Goal: Transaction & Acquisition: Purchase product/service

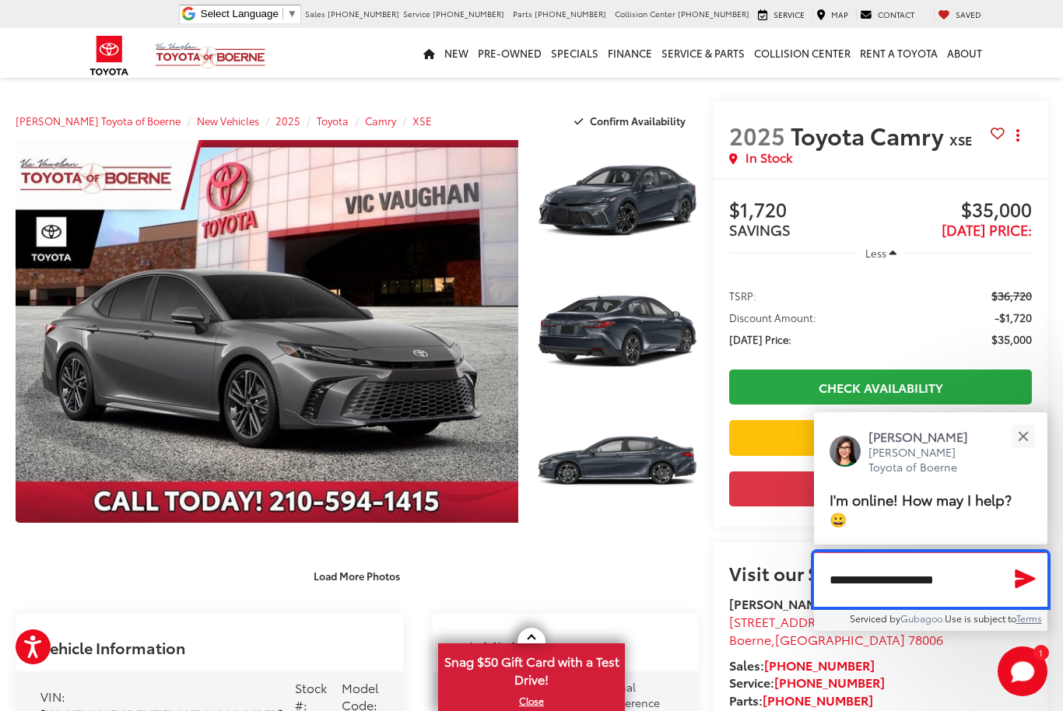
type textarea "**********"
click at [1022, 572] on icon "Send Message" at bounding box center [1025, 578] width 25 height 23
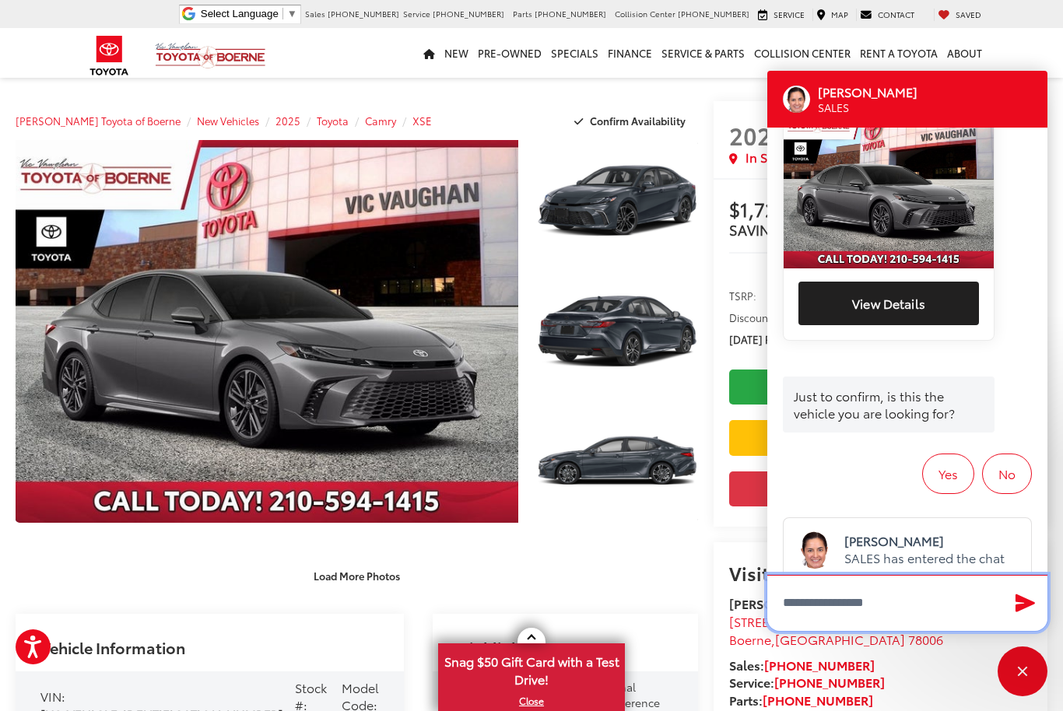
scroll to position [352, 0]
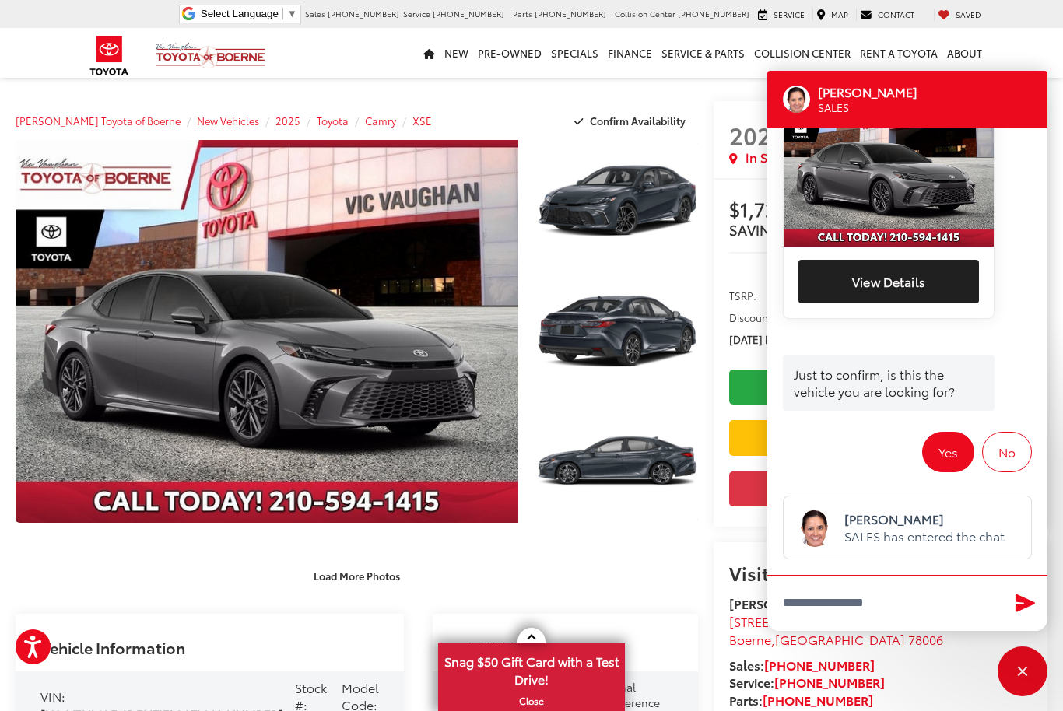
click at [939, 448] on button "Yes" at bounding box center [948, 452] width 52 height 40
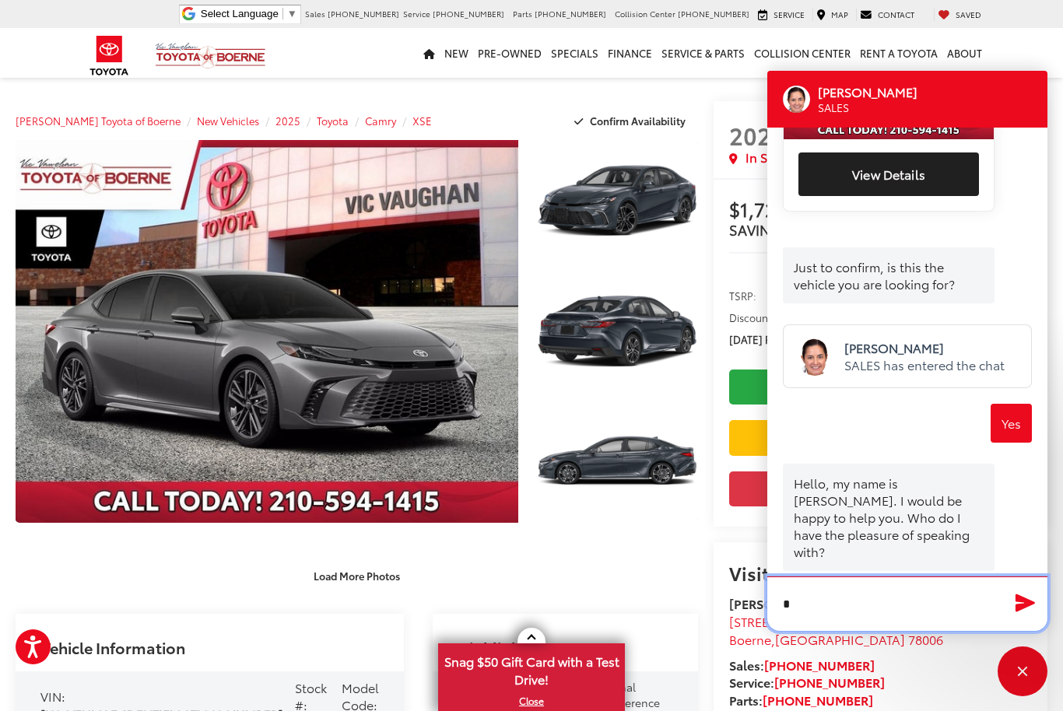
scroll to position [458, 0]
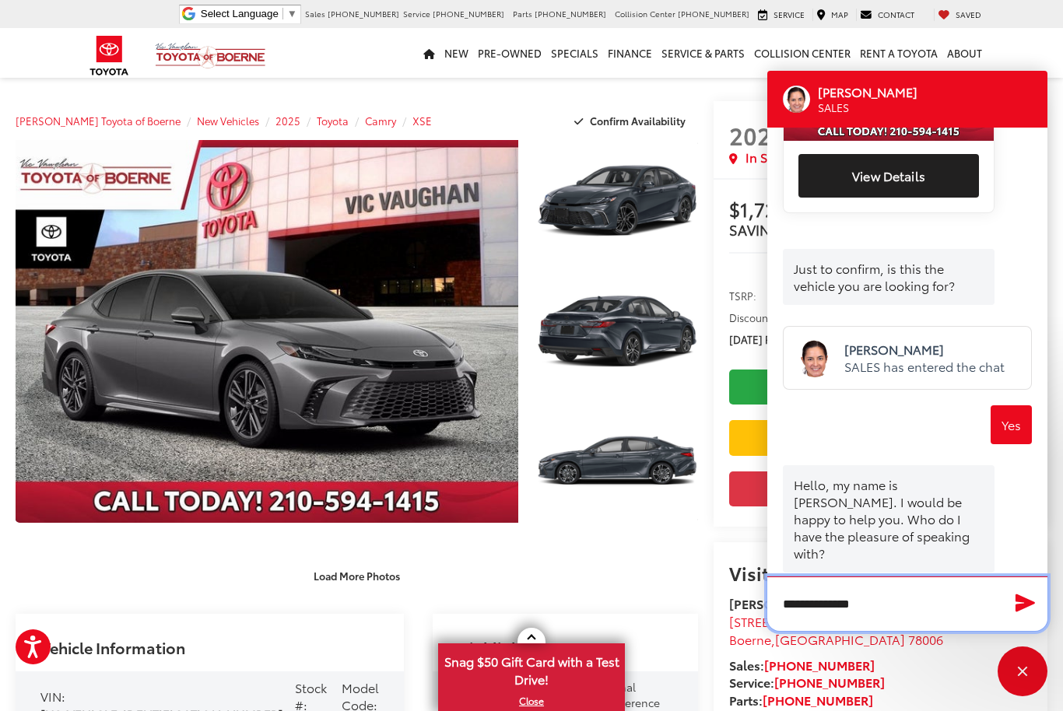
type textarea "**********"
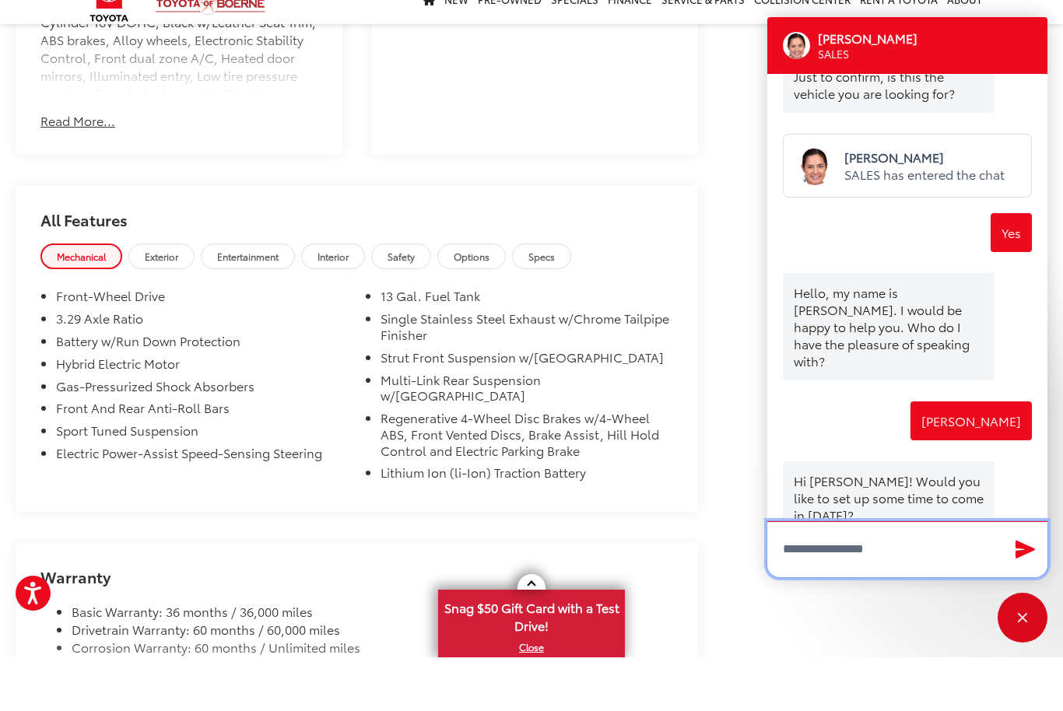
scroll to position [1087, 0]
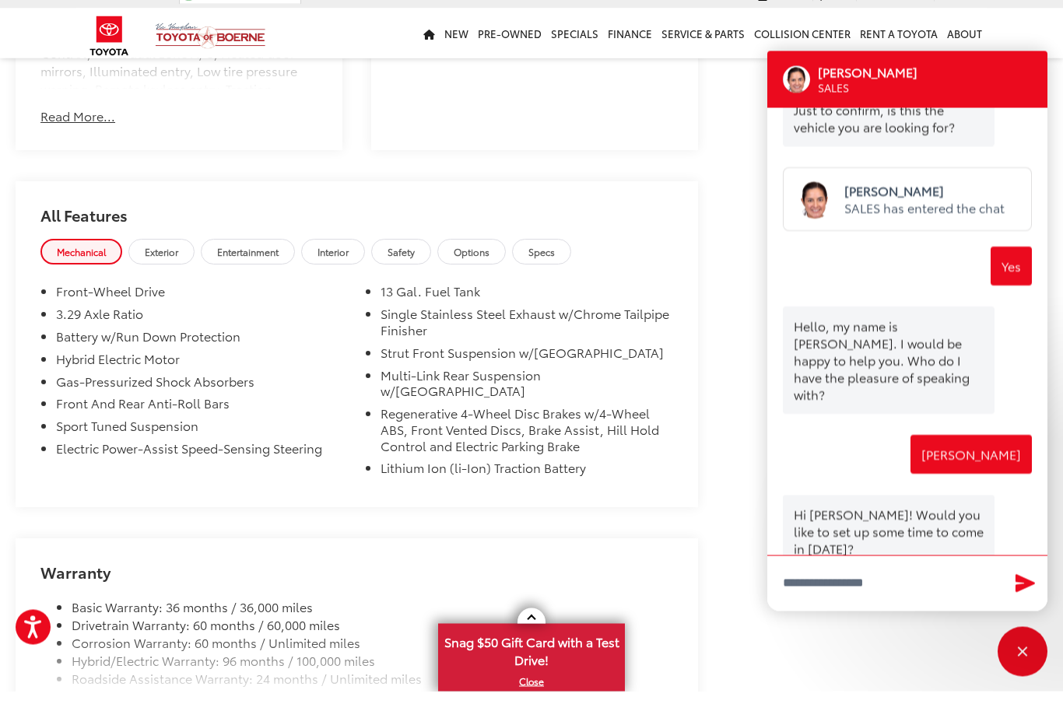
click at [171, 272] on span "Exterior" at bounding box center [161, 271] width 33 height 13
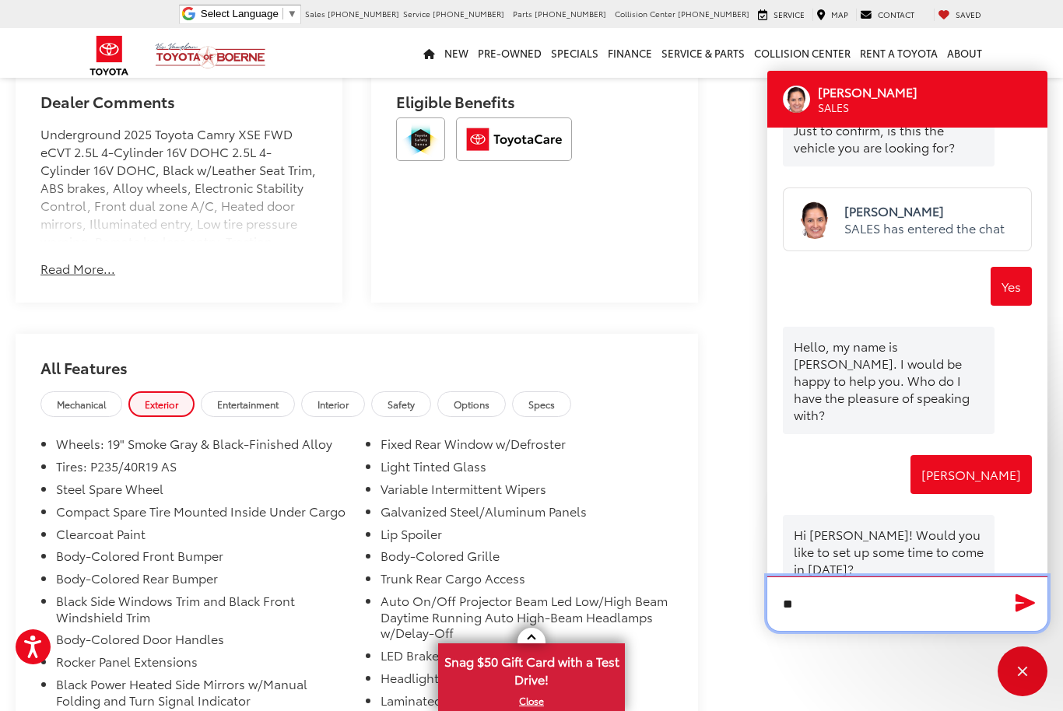
scroll to position [595, 0]
type textarea "**********"
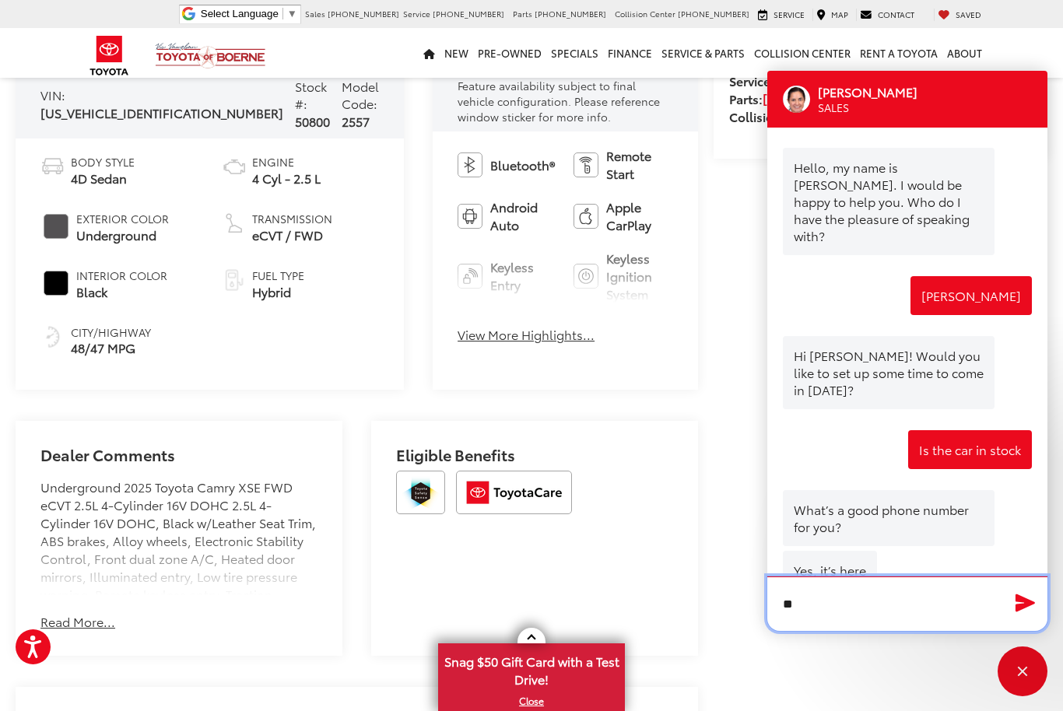
scroll to position [600, 0]
type textarea "**********"
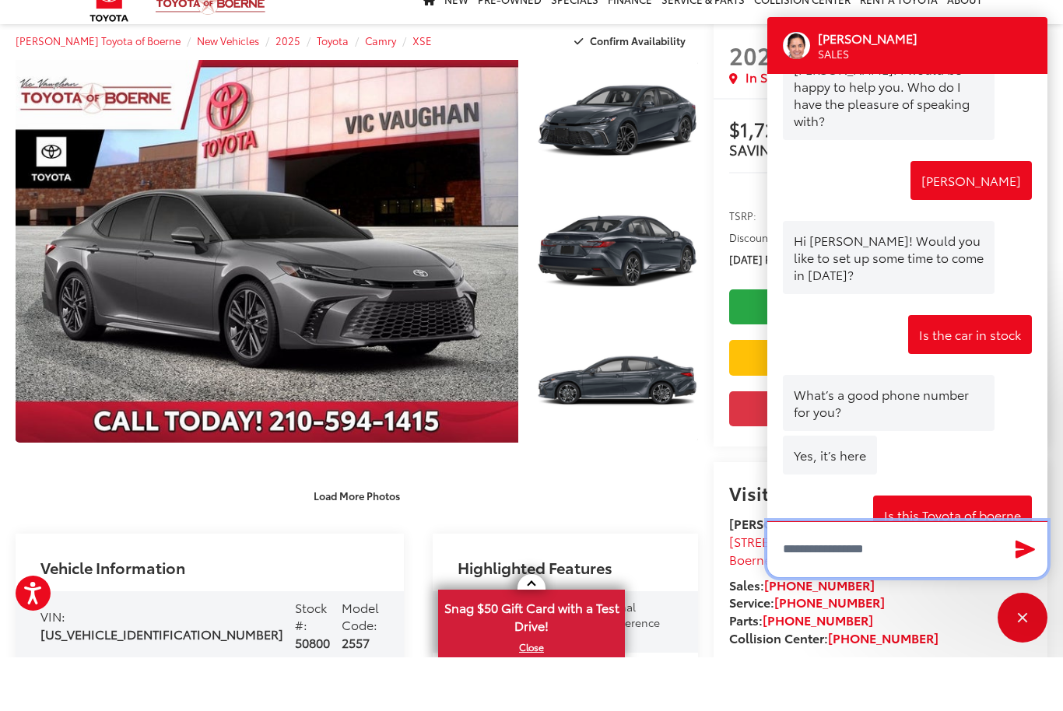
scroll to position [49, 0]
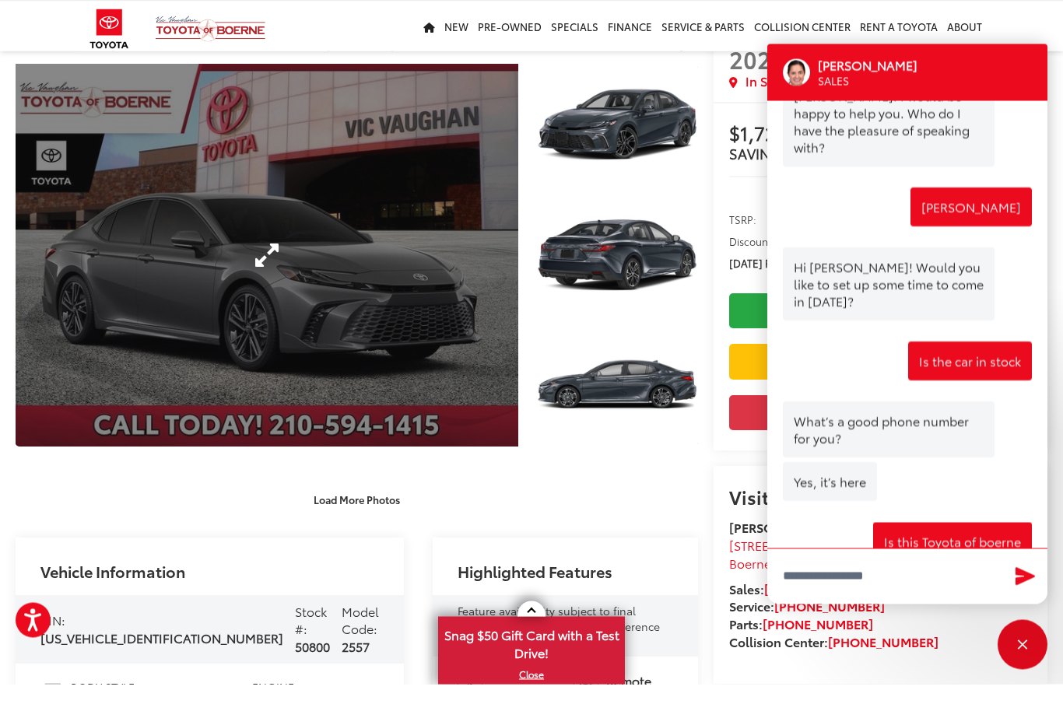
click at [265, 252] on link "Expand Photo 0" at bounding box center [267, 282] width 503 height 383
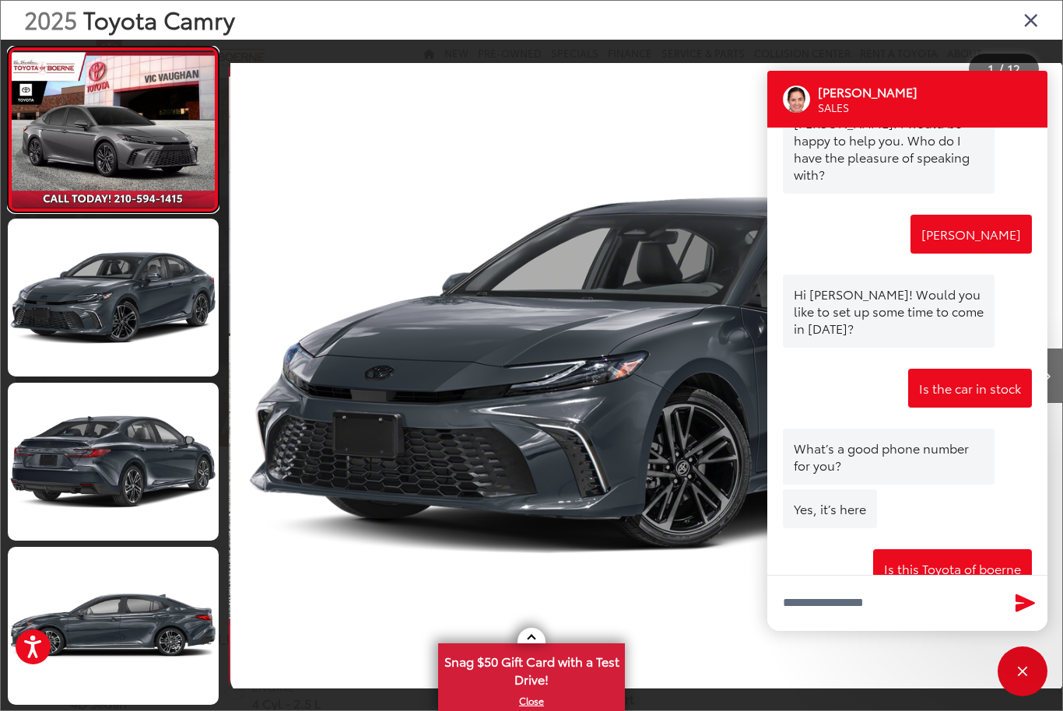
scroll to position [0, 833]
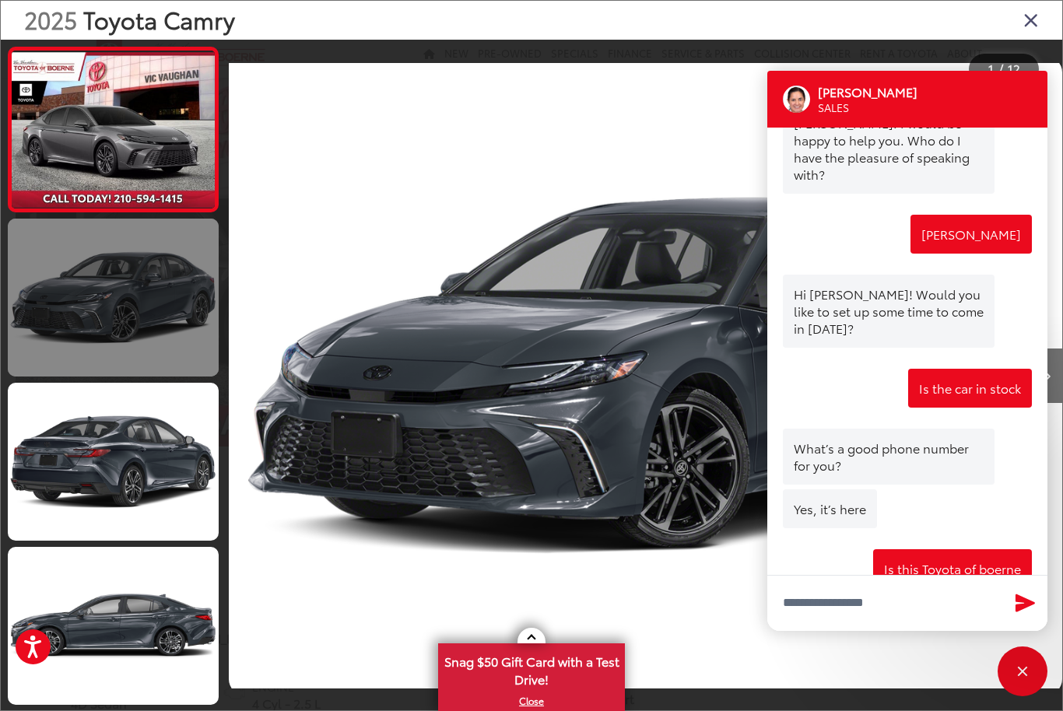
click at [90, 288] on link at bounding box center [113, 298] width 211 height 158
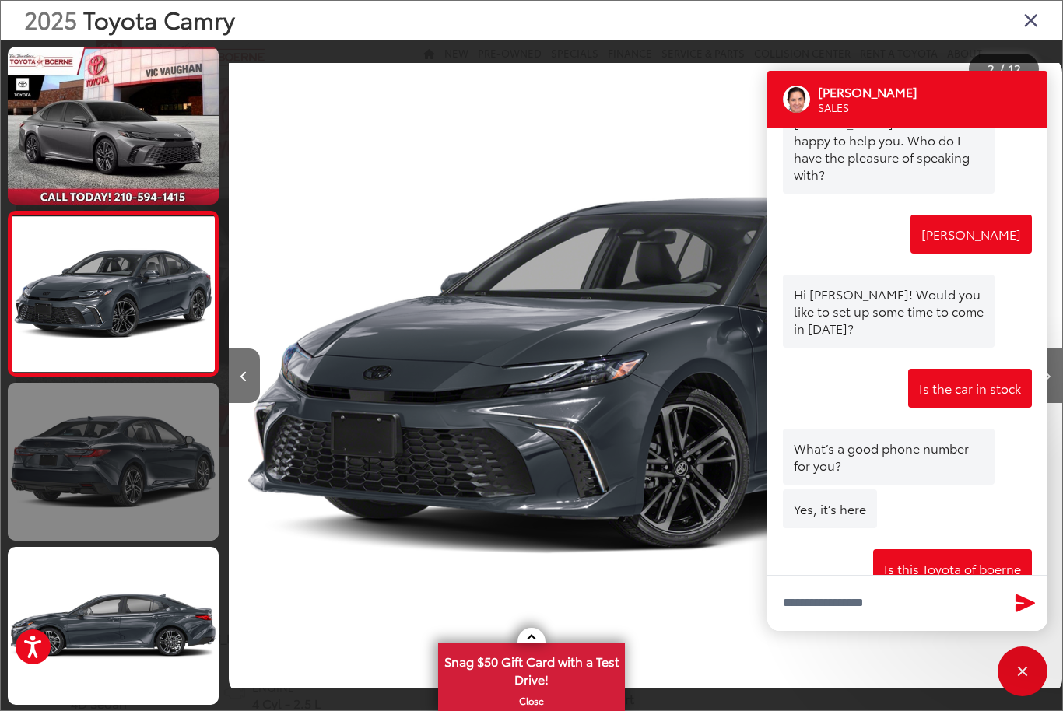
click at [92, 459] on link at bounding box center [113, 462] width 211 height 158
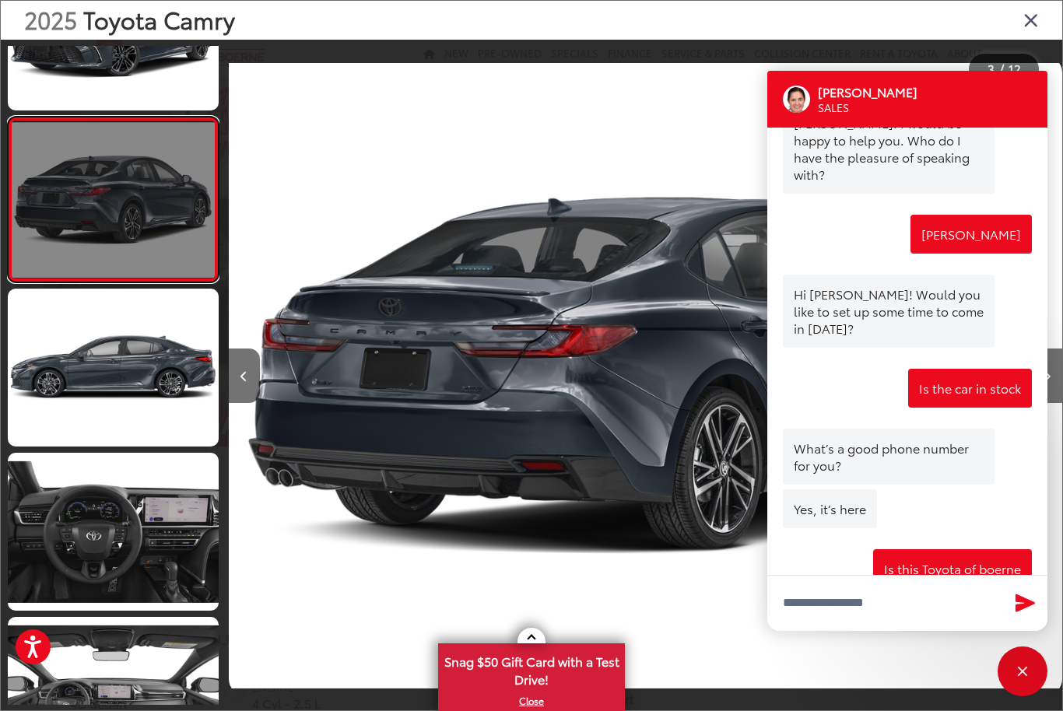
scroll to position [258, 0]
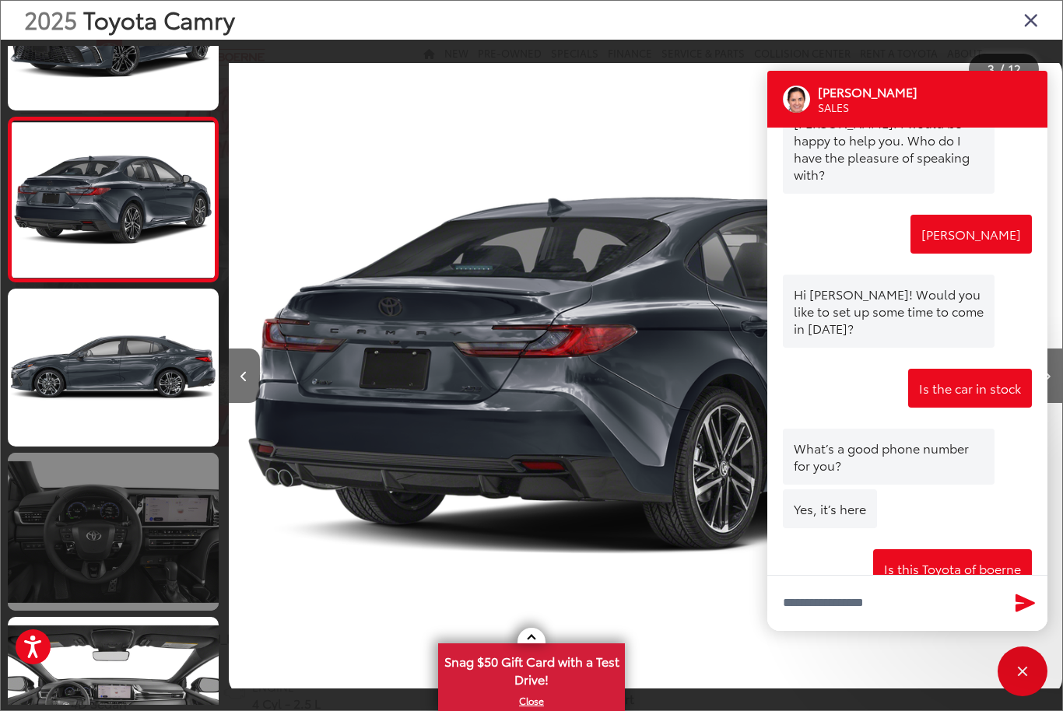
click at [89, 529] on link at bounding box center [113, 532] width 211 height 158
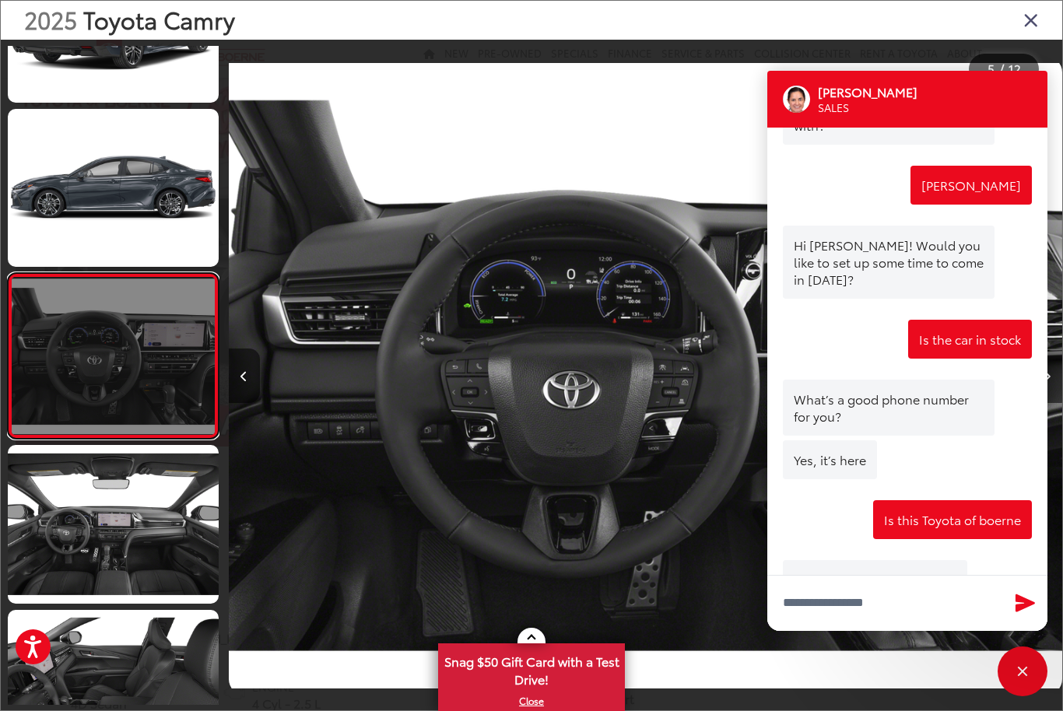
scroll to position [897, 0]
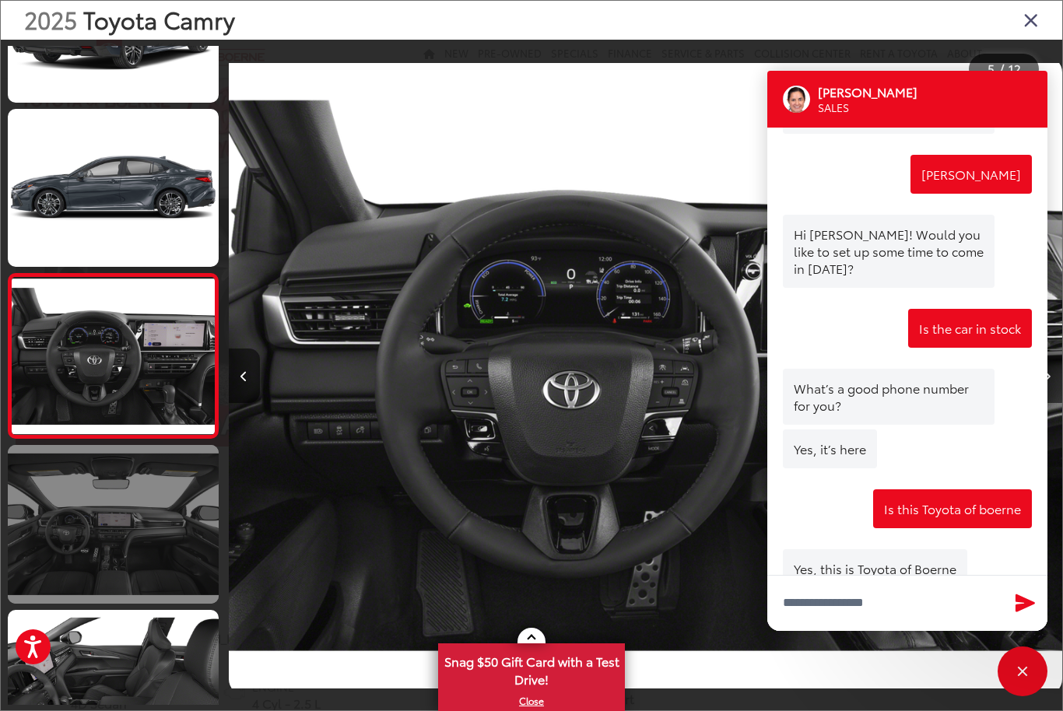
click at [112, 510] on link at bounding box center [113, 524] width 211 height 158
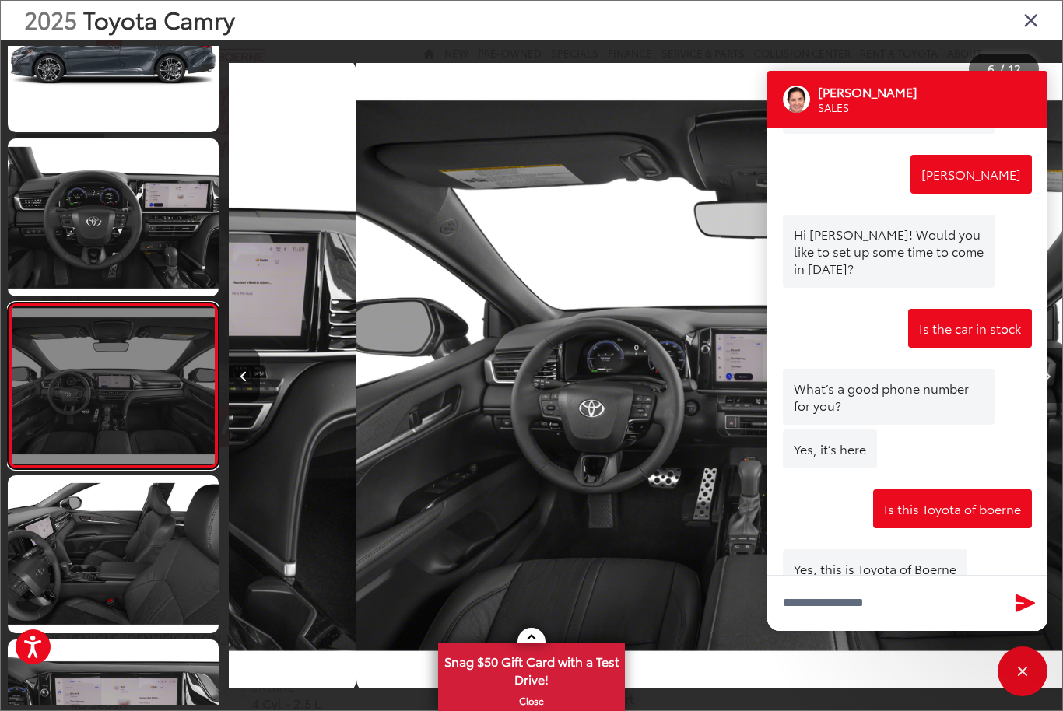
scroll to position [0, 4167]
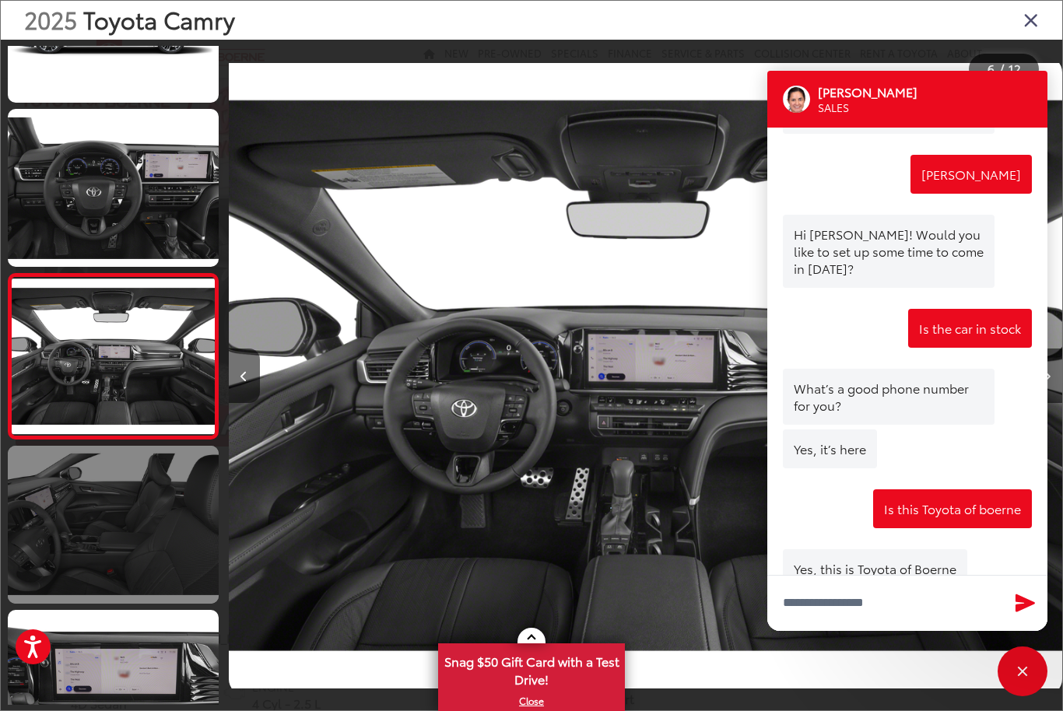
click at [112, 517] on link at bounding box center [113, 525] width 211 height 158
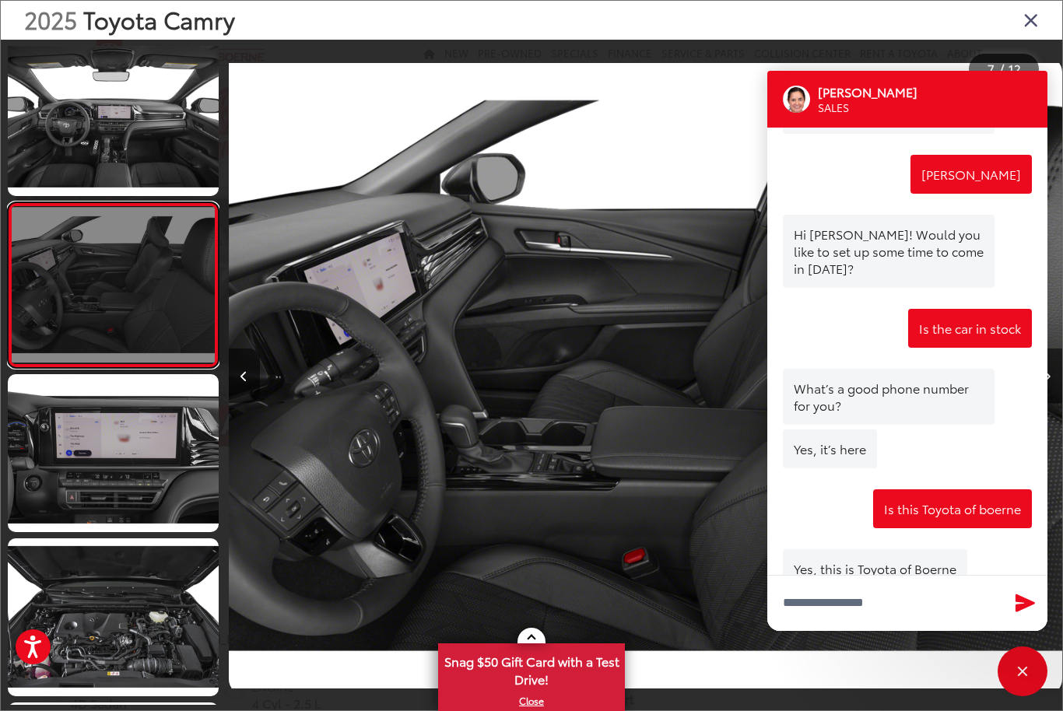
scroll to position [866, 0]
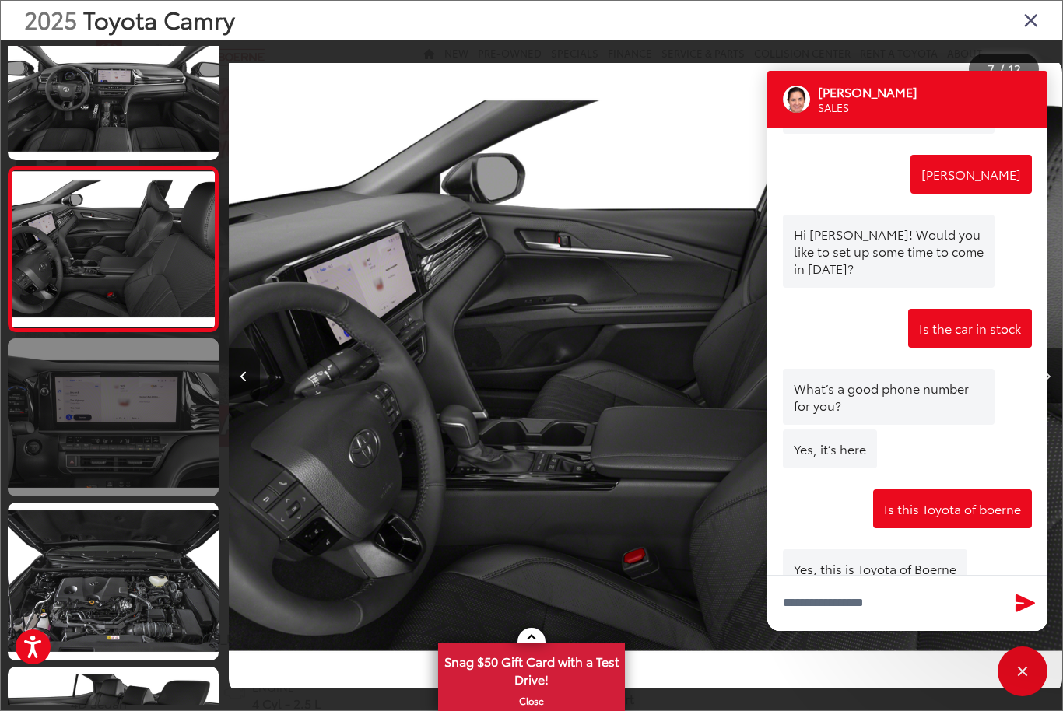
click at [103, 428] on link at bounding box center [113, 417] width 211 height 158
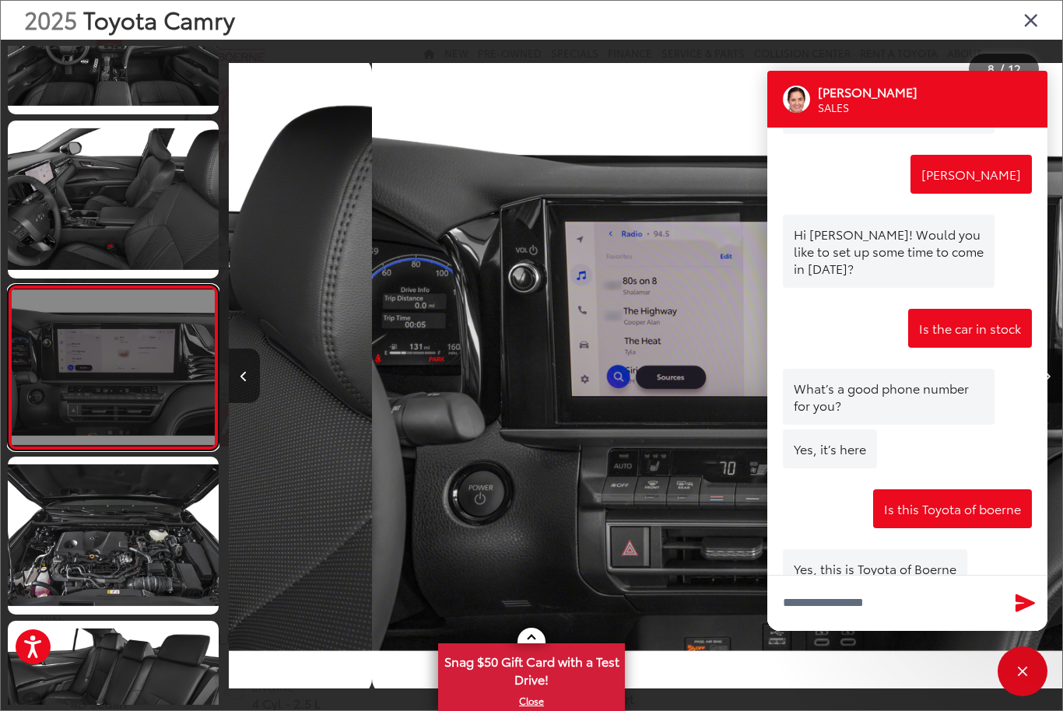
scroll to position [0, 5834]
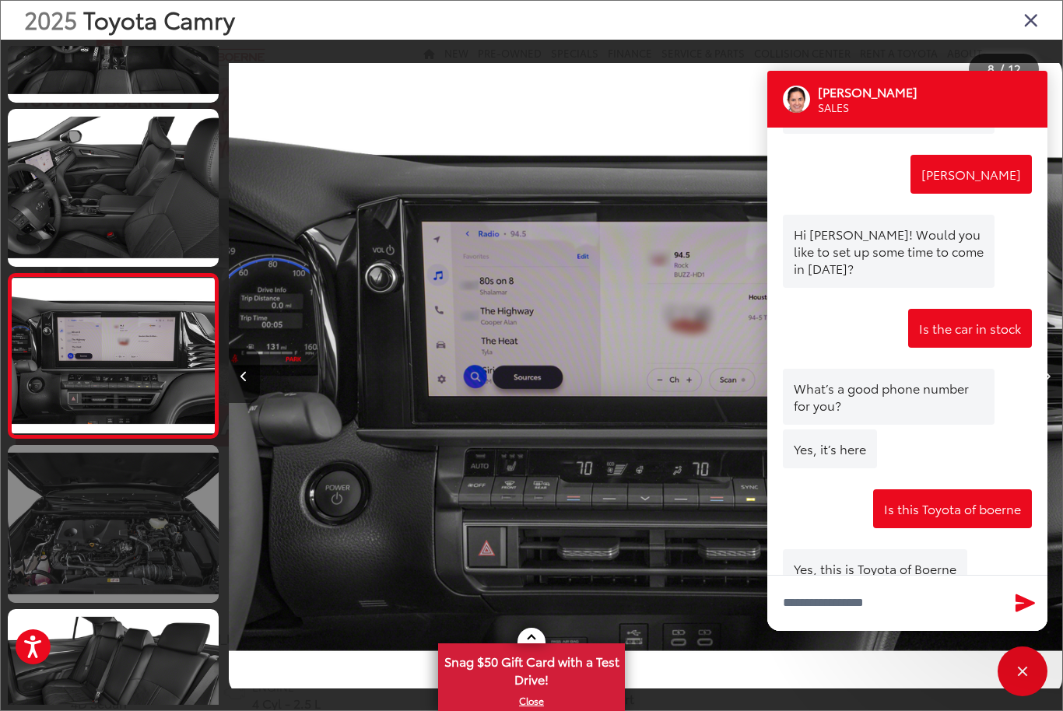
click at [106, 526] on link at bounding box center [113, 524] width 211 height 158
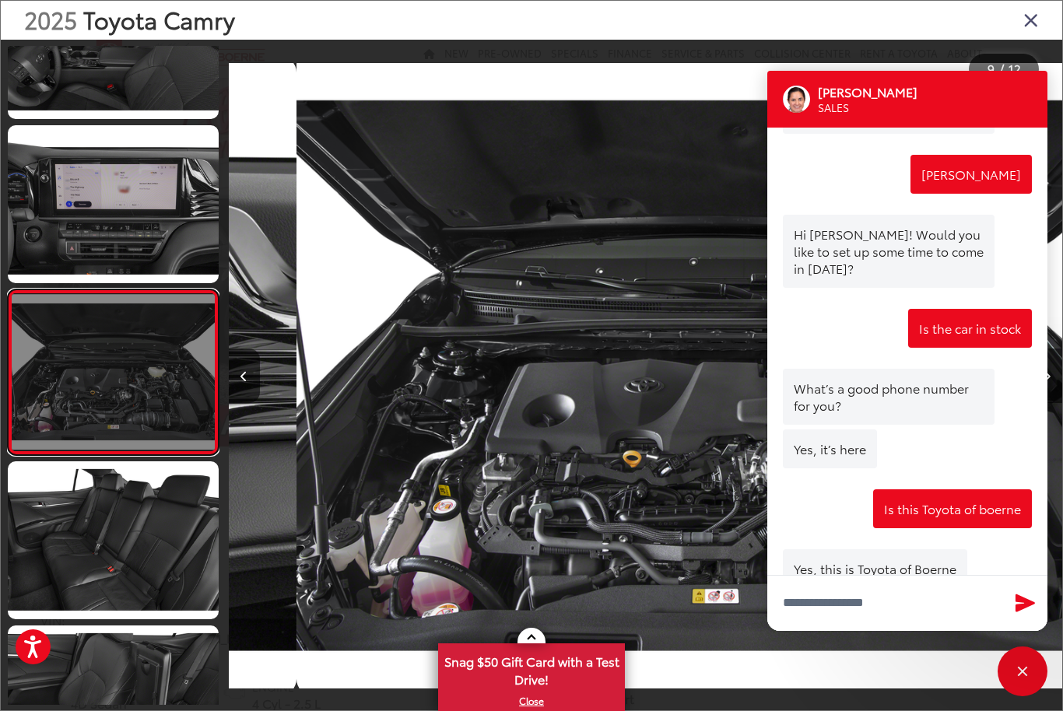
scroll to position [0, 6668]
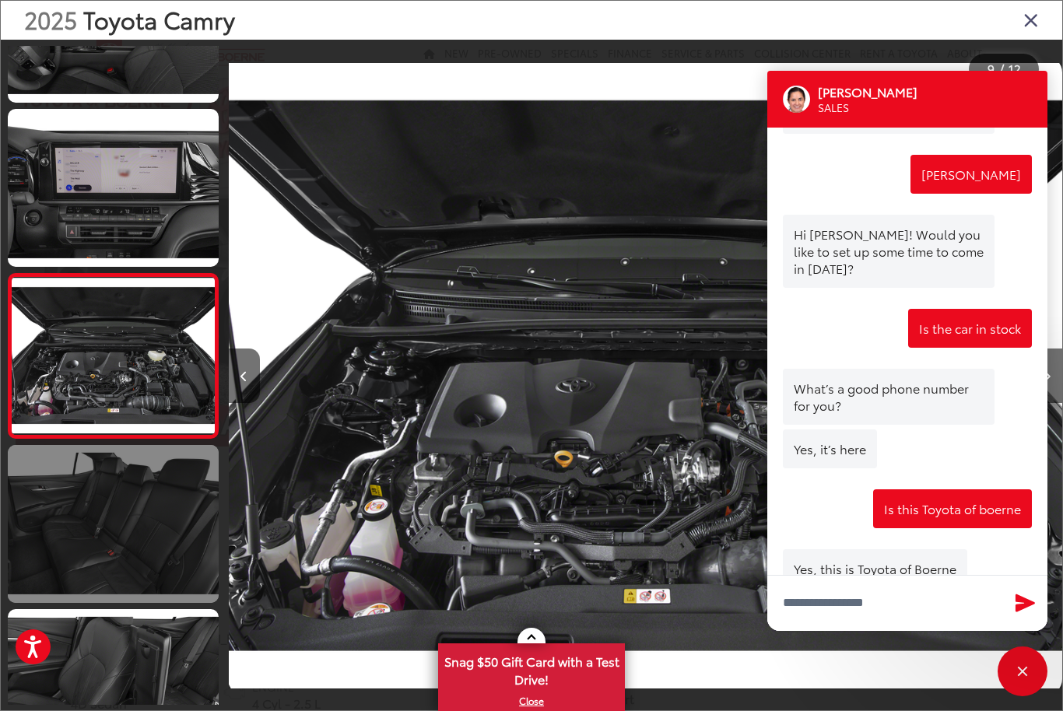
click at [117, 529] on link at bounding box center [113, 524] width 211 height 158
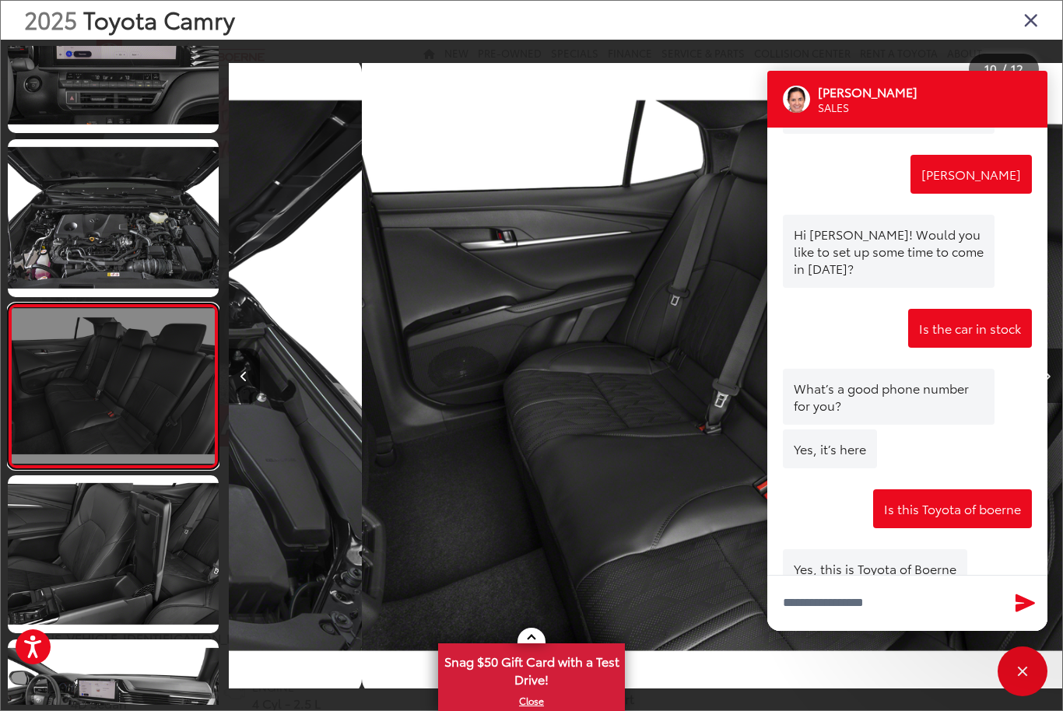
scroll to position [0, 7501]
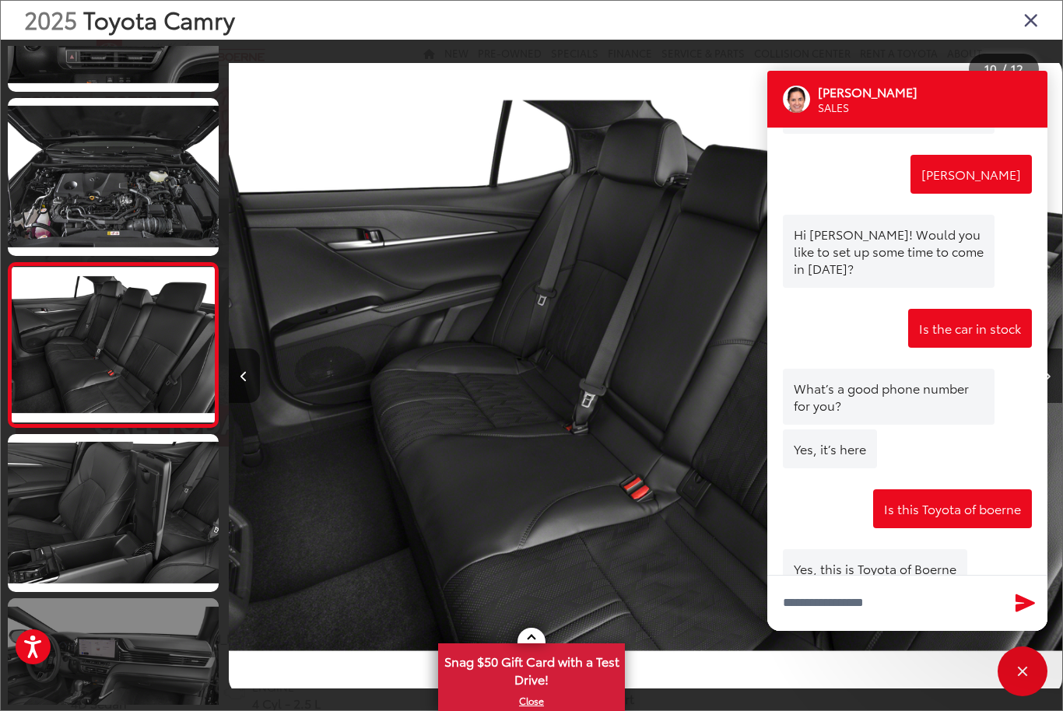
click at [119, 660] on link at bounding box center [113, 677] width 211 height 158
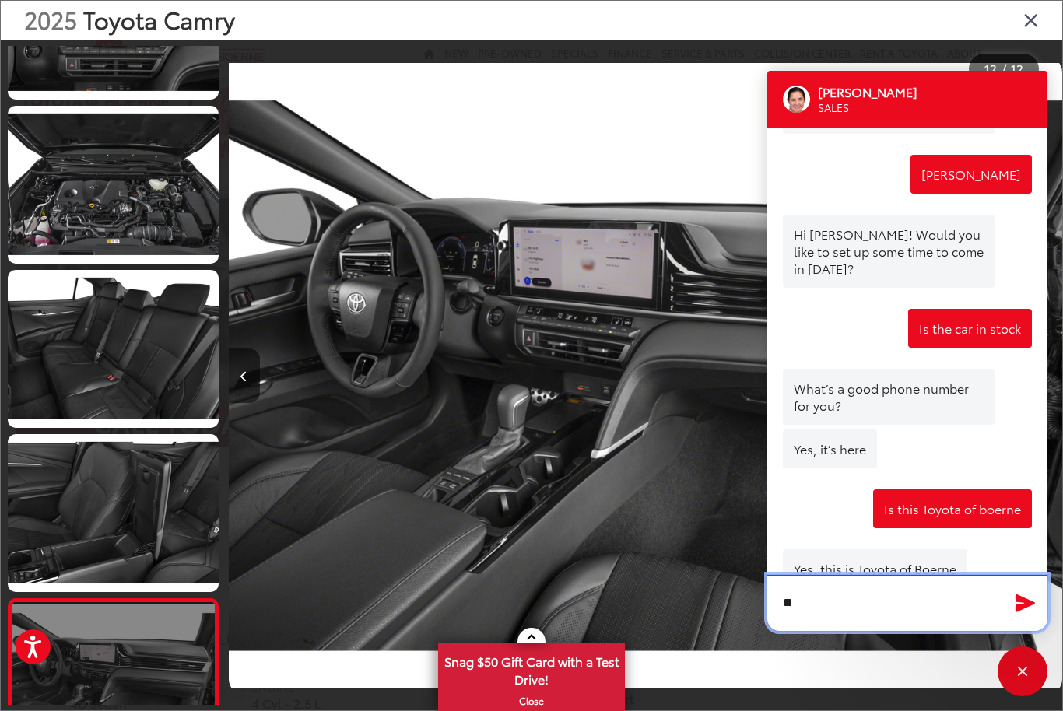
scroll to position [896, 0]
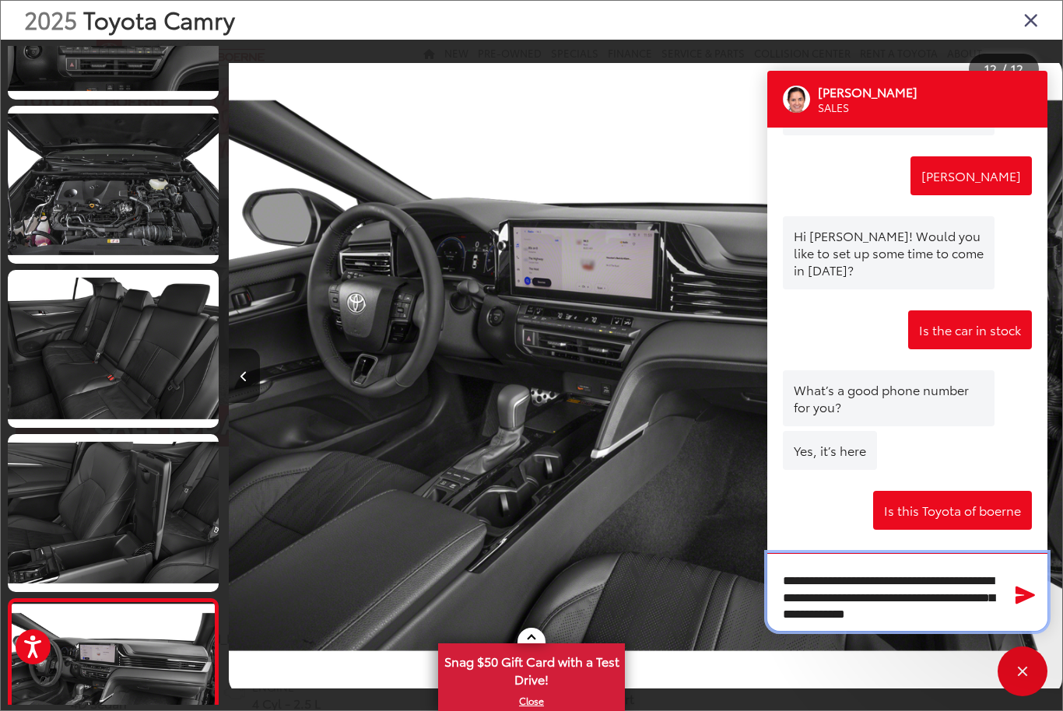
click at [998, 631] on textarea "**********" at bounding box center [907, 592] width 280 height 78
type textarea "**********"
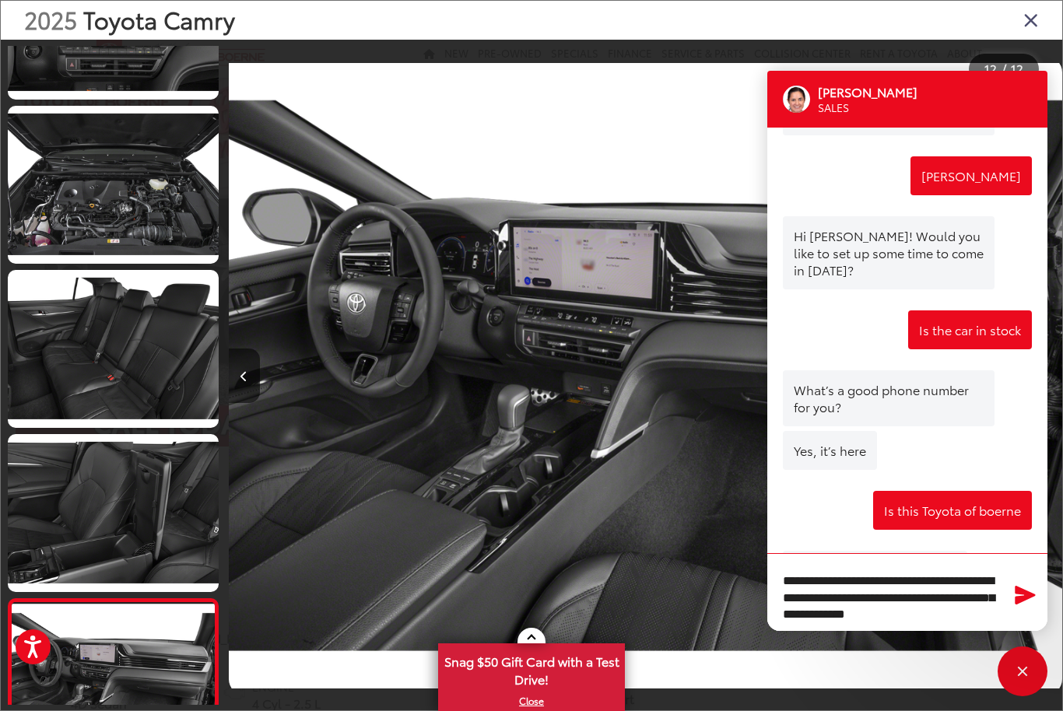
click at [1018, 606] on icon "Send Message" at bounding box center [1025, 595] width 25 height 23
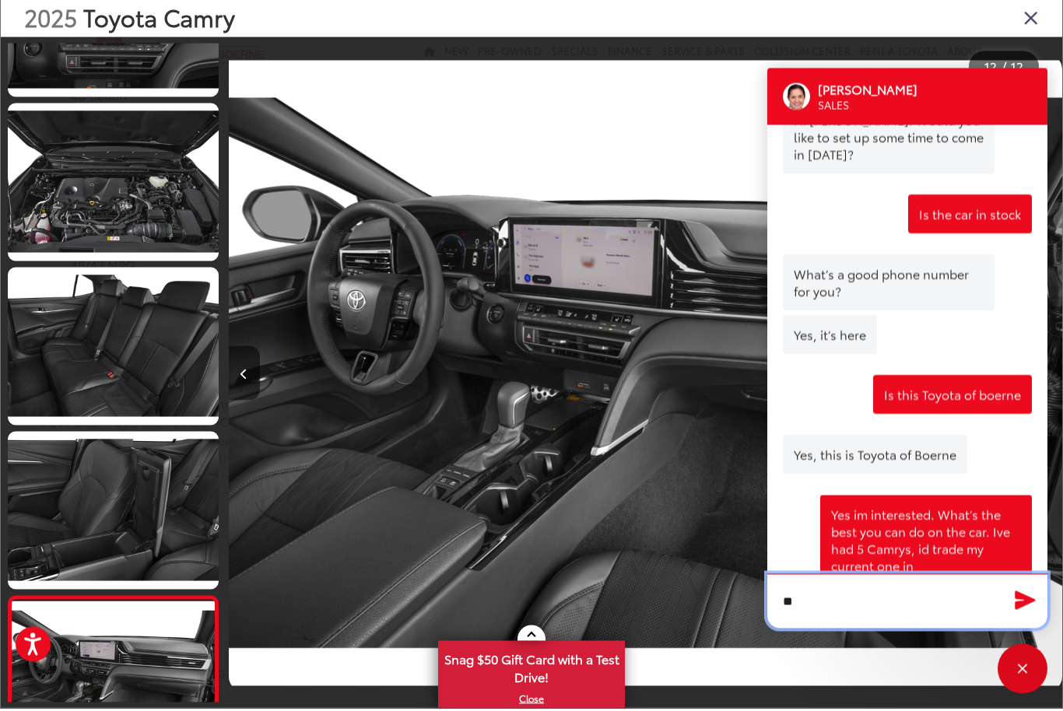
scroll to position [1007, 0]
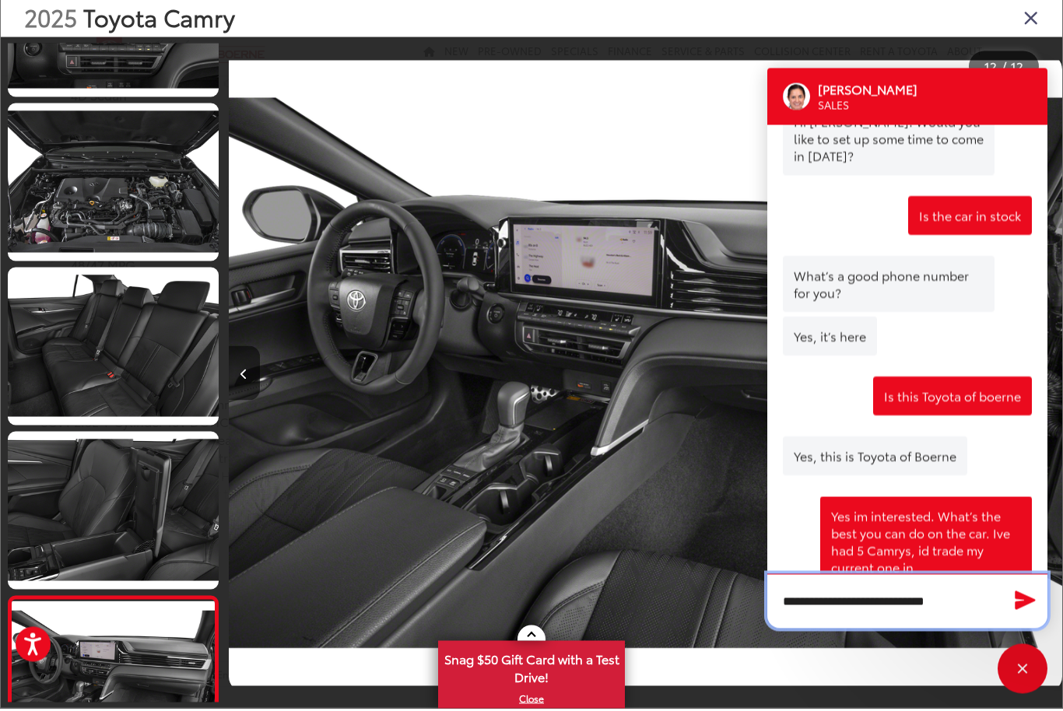
type textarea "**********"
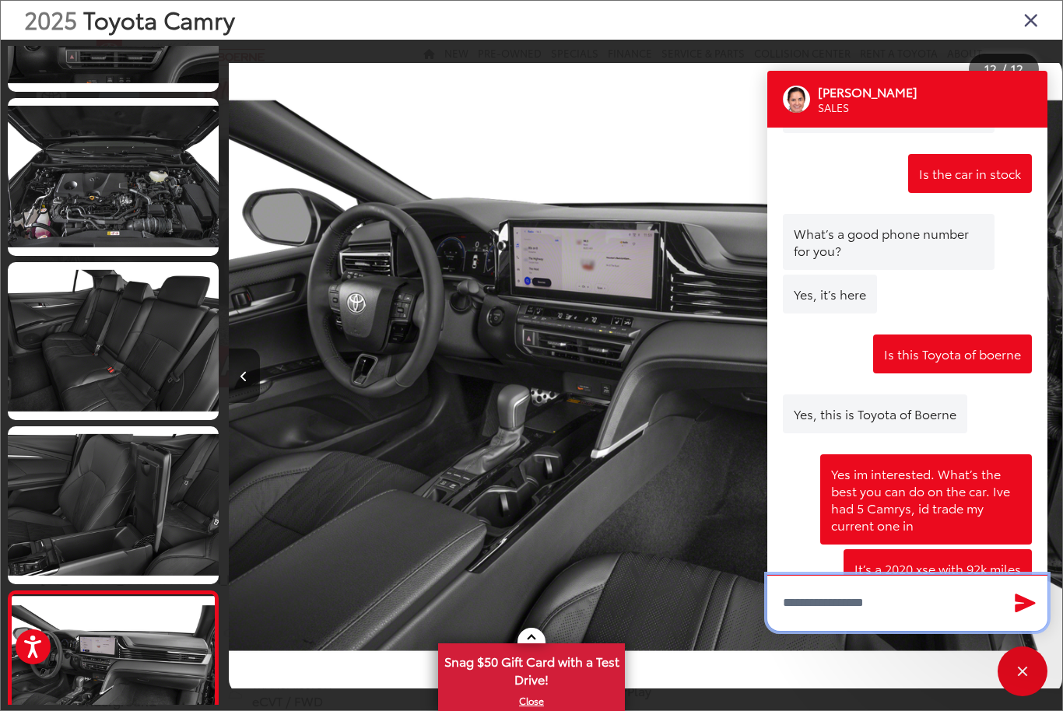
scroll to position [0, 0]
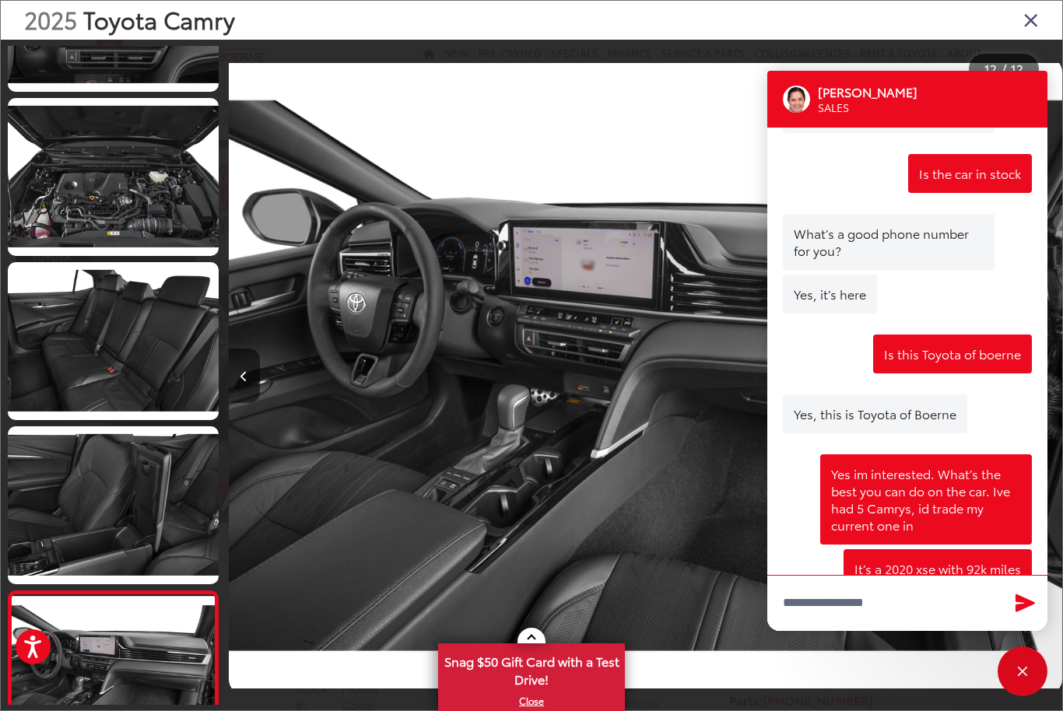
click at [698, 488] on img "2025 Toyota Camry XSE 11" at bounding box center [645, 376] width 833 height 640
click at [233, 391] on button "Previous image" at bounding box center [244, 376] width 31 height 54
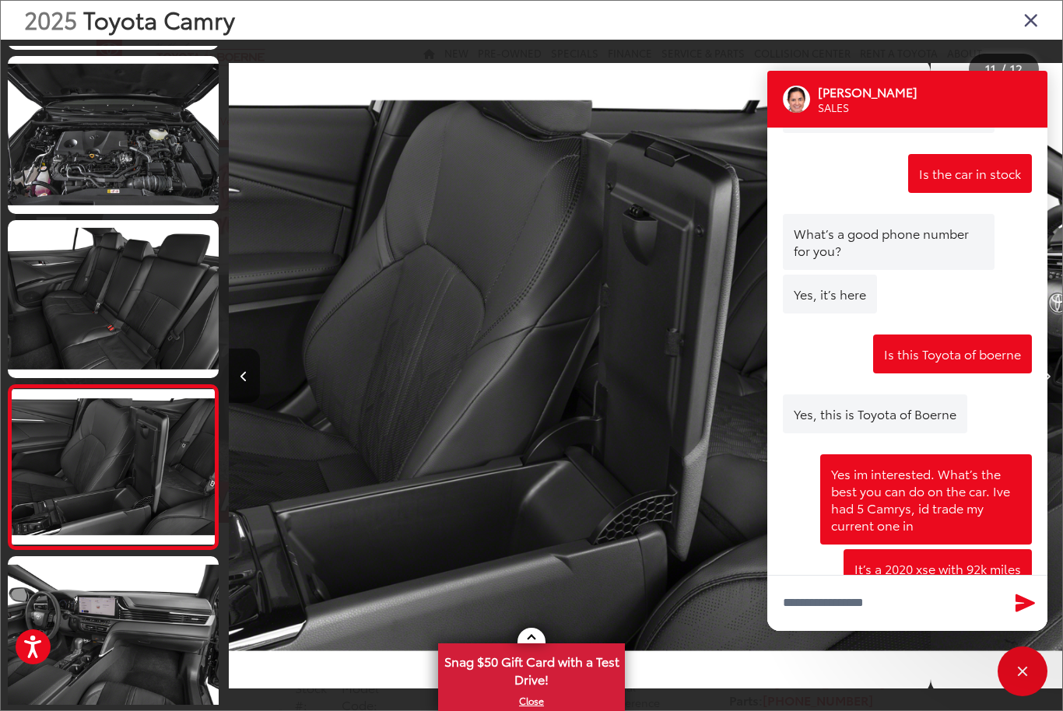
scroll to position [1314, 0]
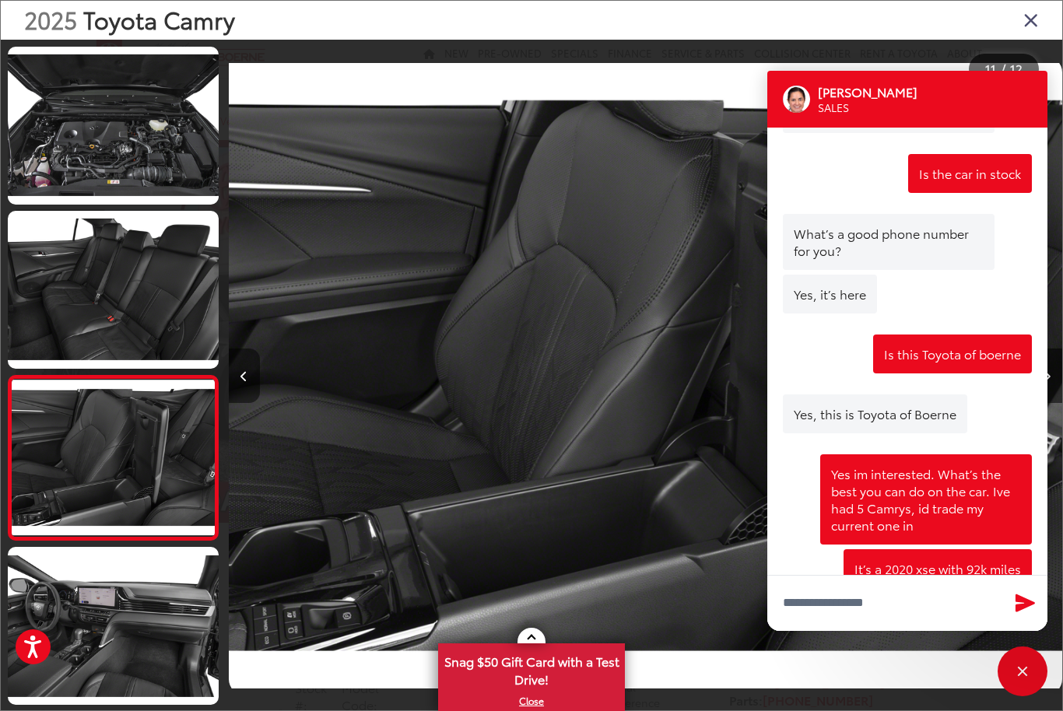
click at [254, 390] on button "Previous image" at bounding box center [244, 376] width 31 height 54
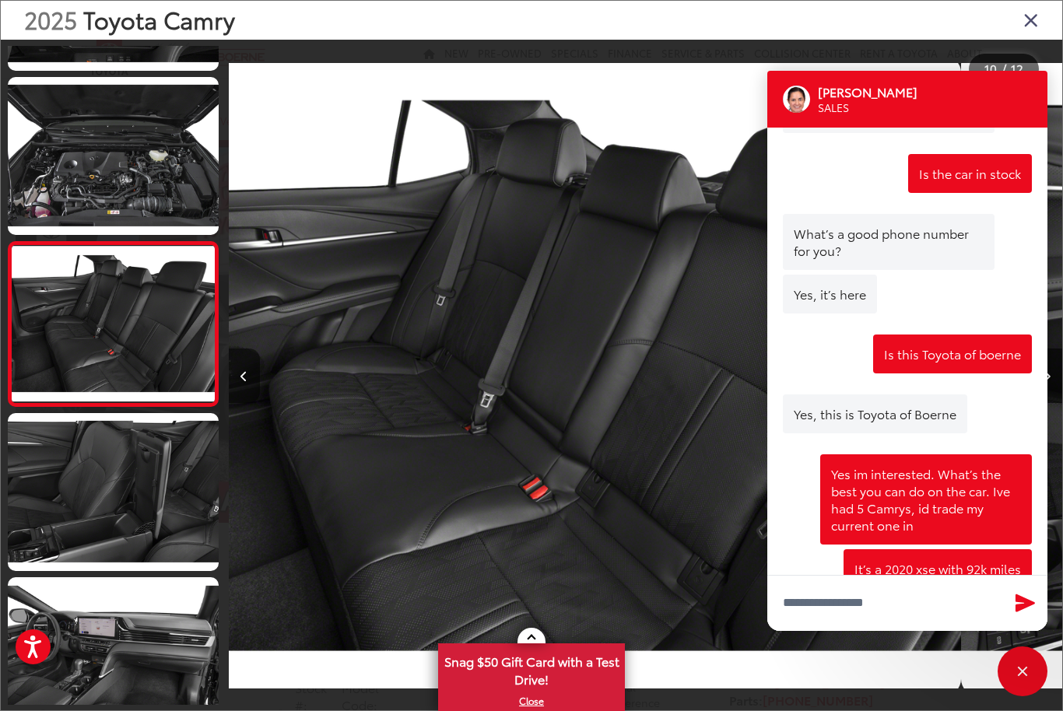
scroll to position [0, 7501]
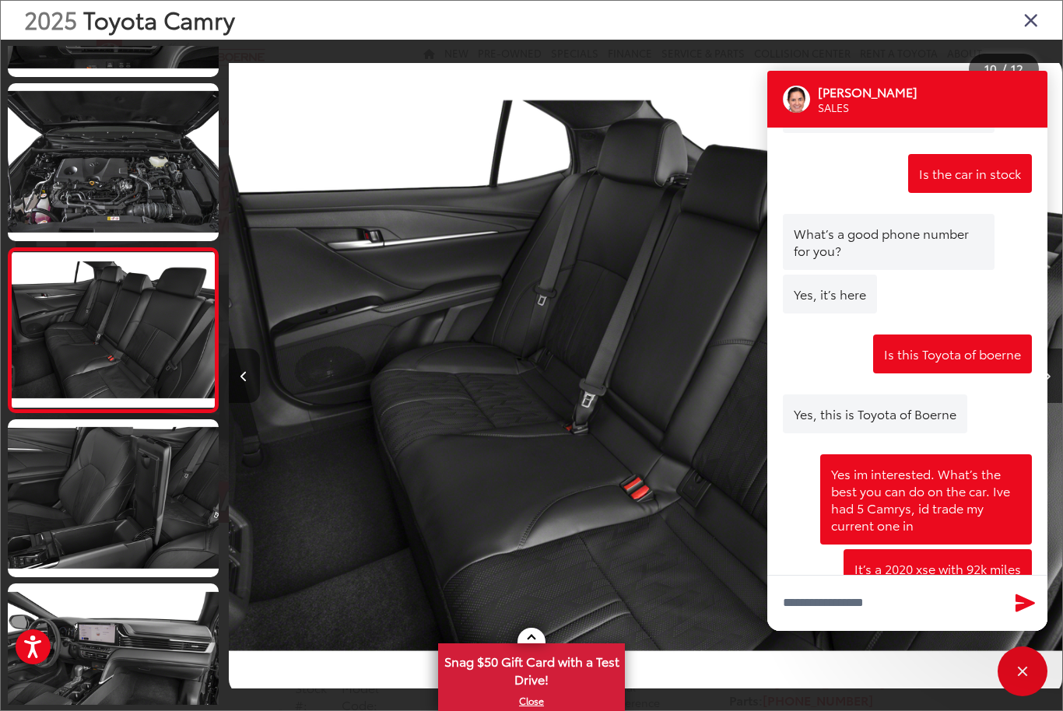
click at [244, 382] on icon "Previous image" at bounding box center [243, 376] width 7 height 11
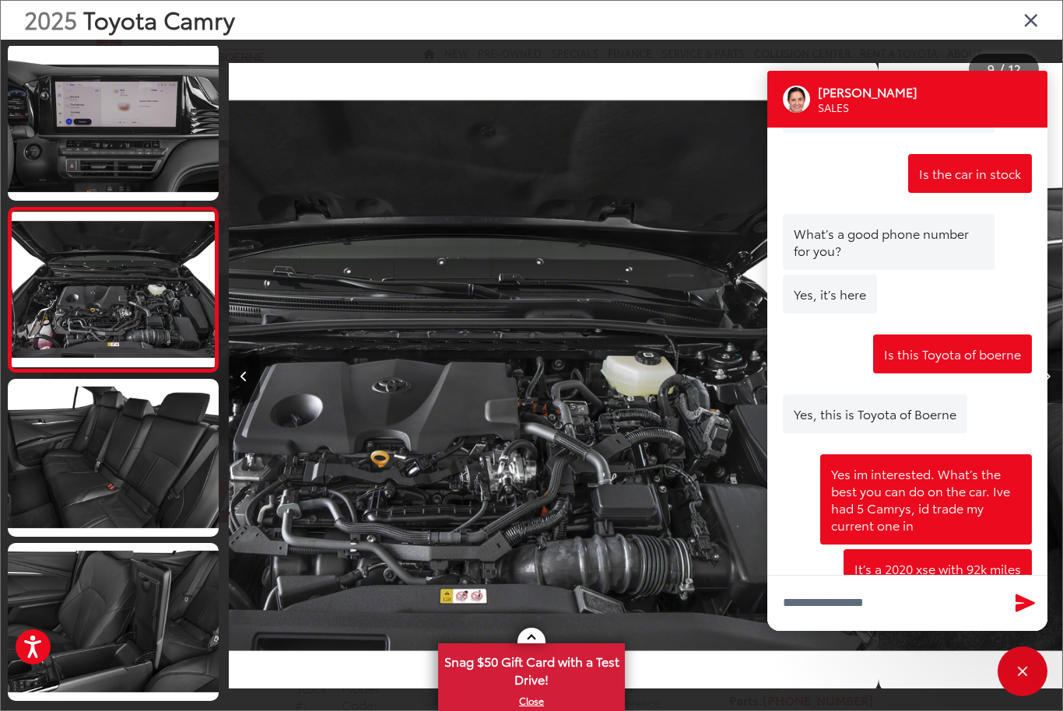
scroll to position [1113, 0]
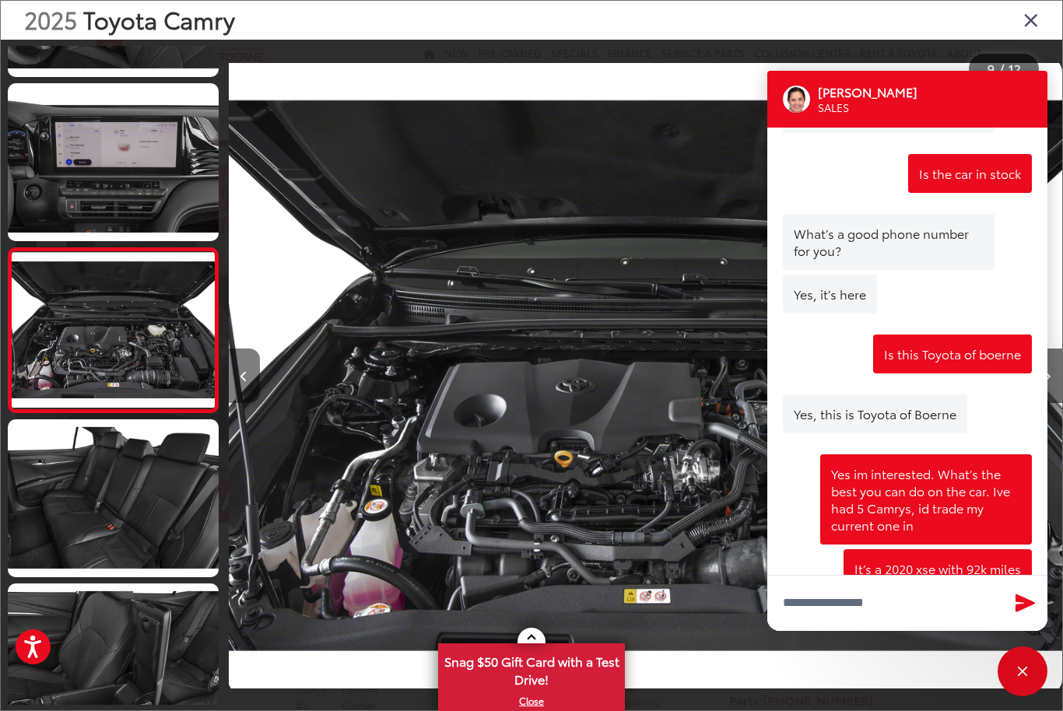
click at [258, 403] on button "Previous image" at bounding box center [244, 376] width 31 height 54
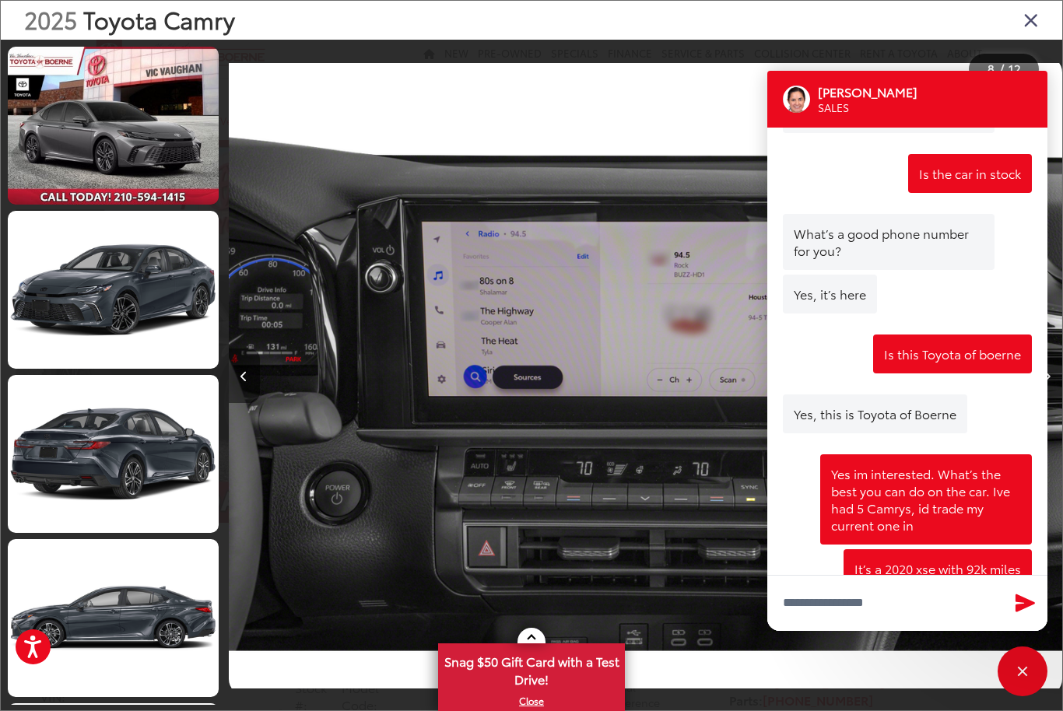
scroll to position [0, 0]
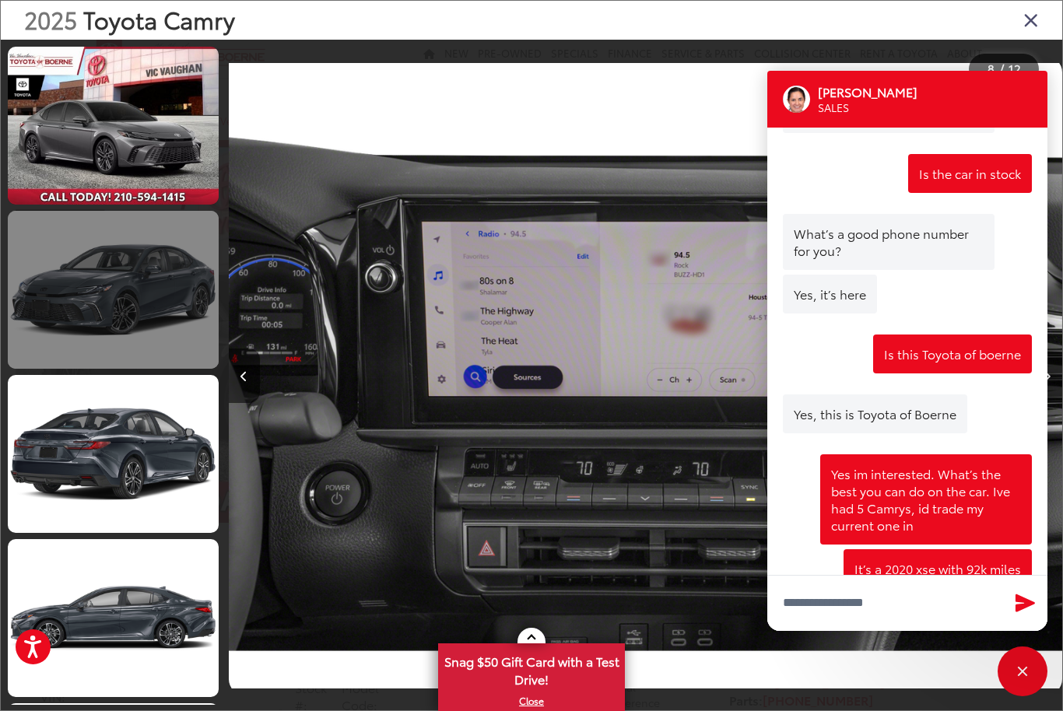
click at [88, 308] on link at bounding box center [113, 290] width 211 height 158
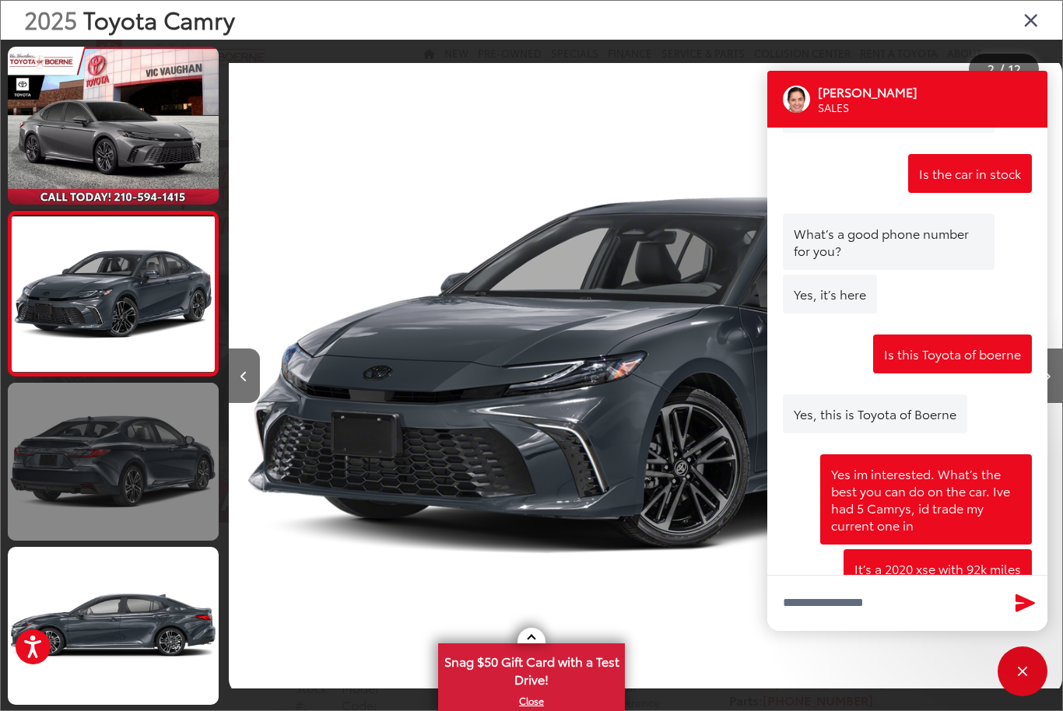
click at [107, 450] on link at bounding box center [113, 462] width 211 height 158
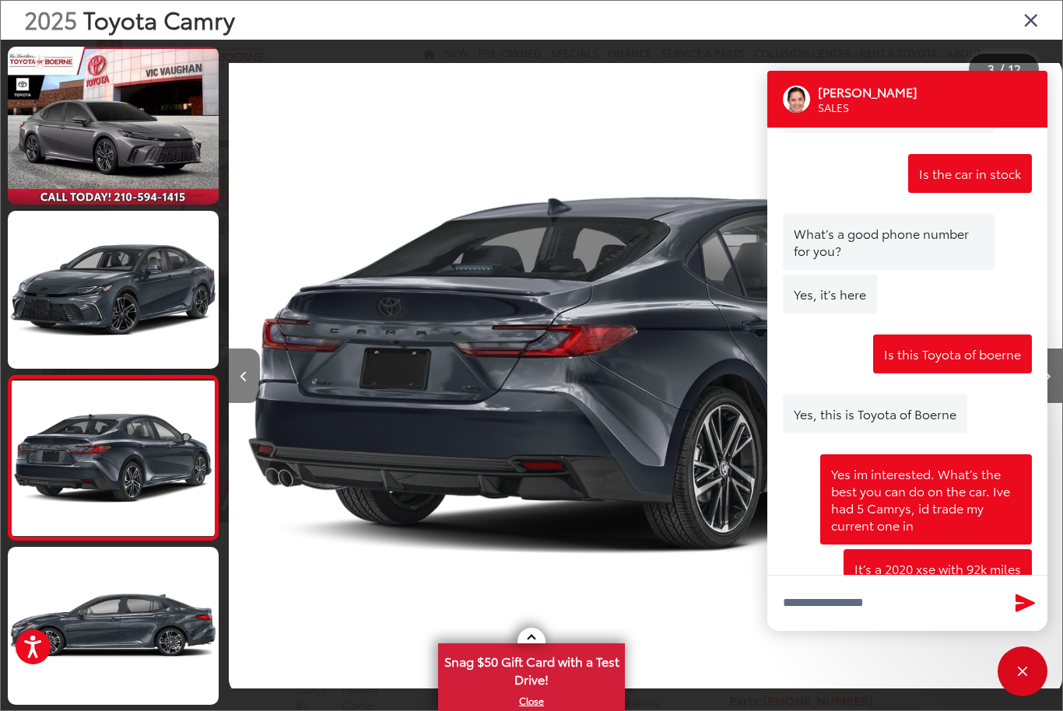
click at [247, 382] on icon "Previous image" at bounding box center [243, 376] width 7 height 11
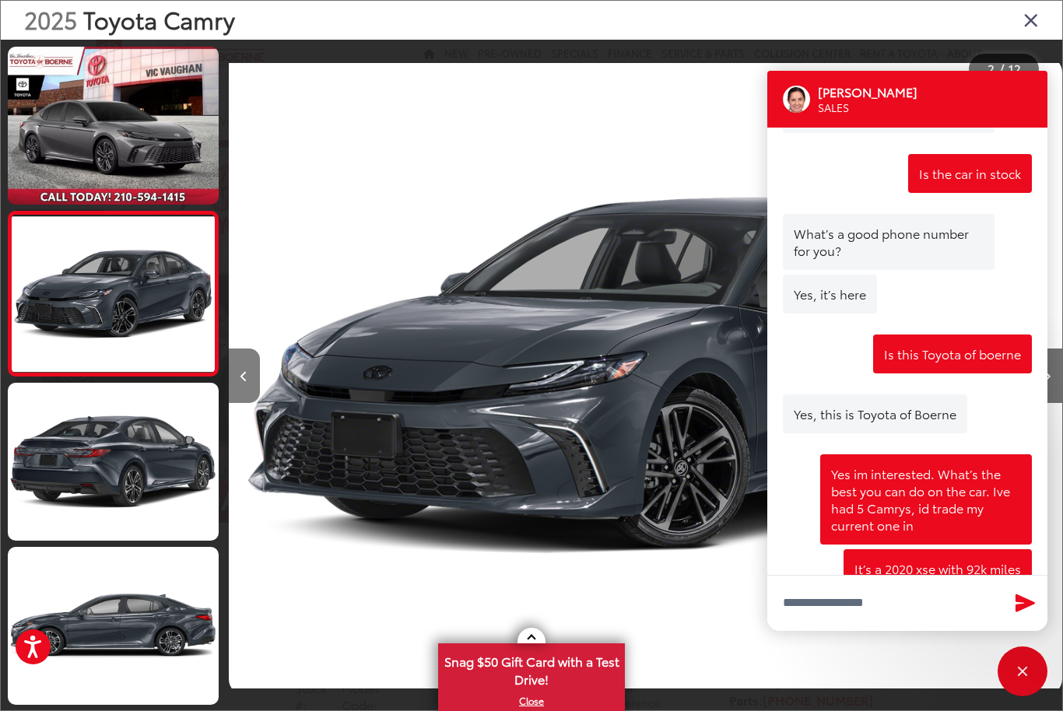
click at [238, 392] on button "Previous image" at bounding box center [244, 376] width 31 height 54
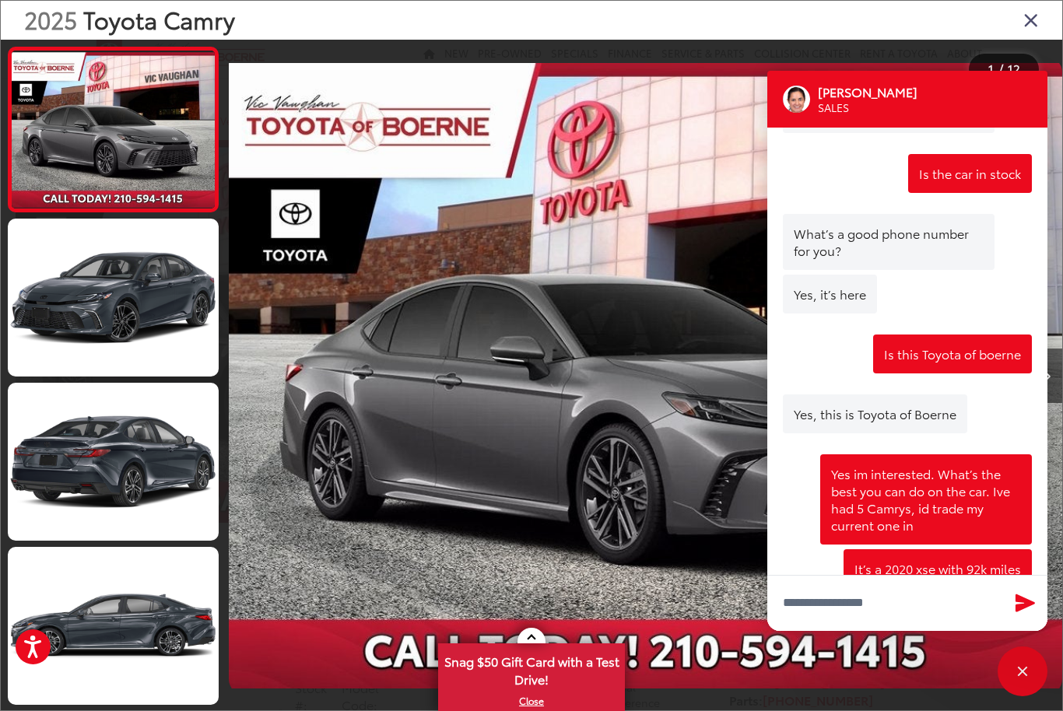
click at [1025, 30] on icon "Close gallery" at bounding box center [1031, 19] width 16 height 20
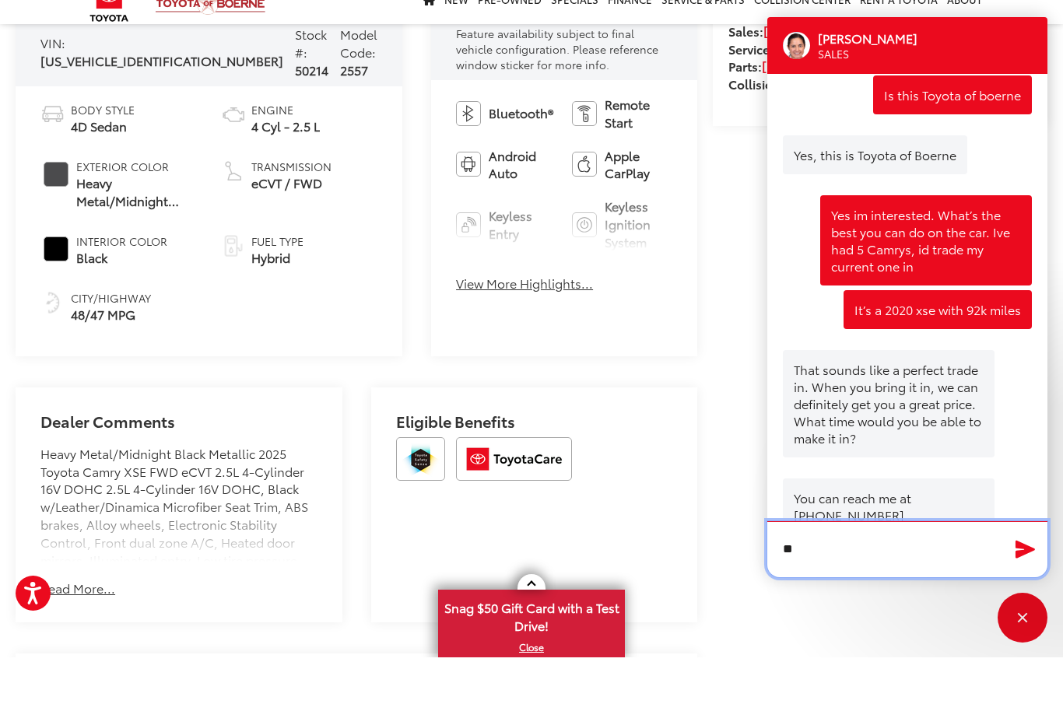
scroll to position [1256, 0]
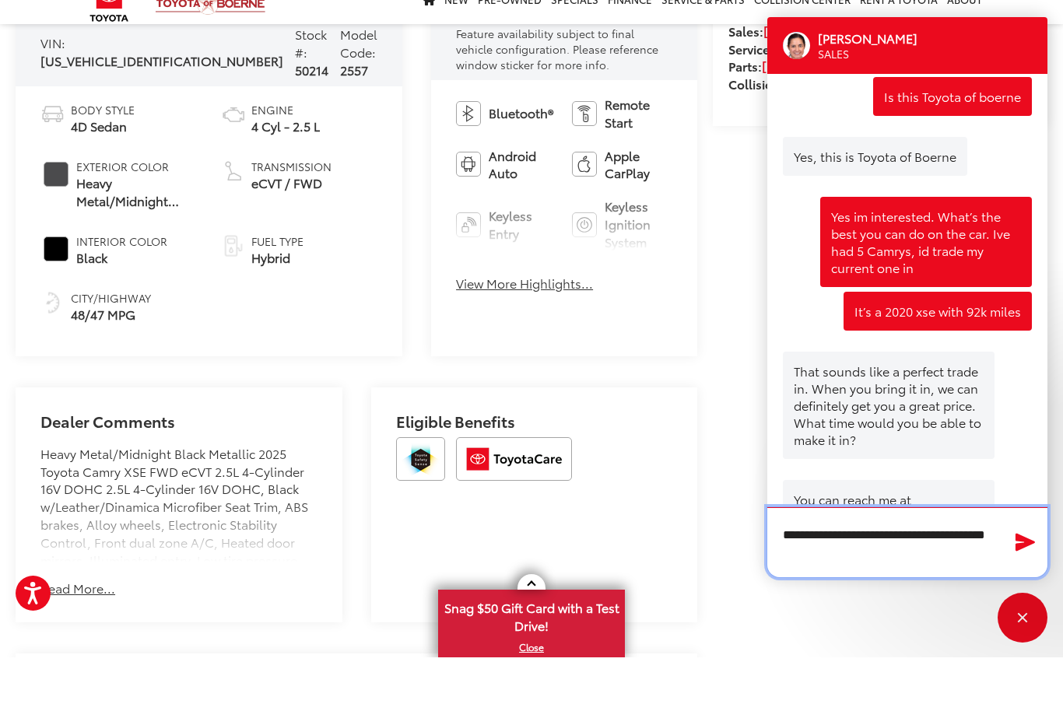
type textarea "**********"
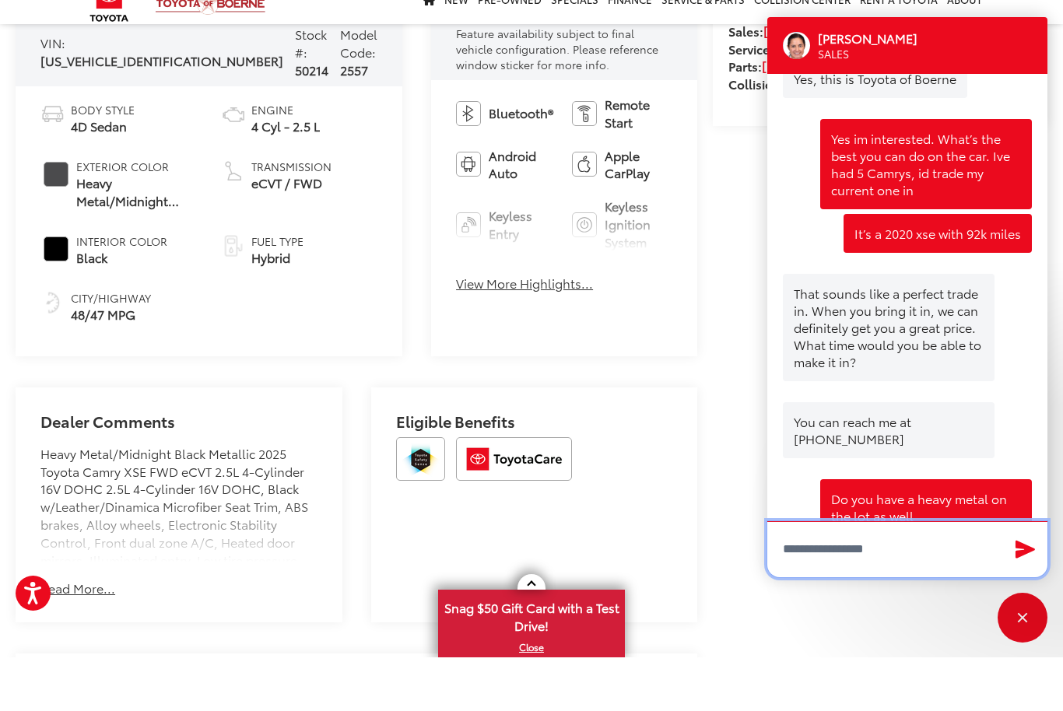
scroll to position [1334, 0]
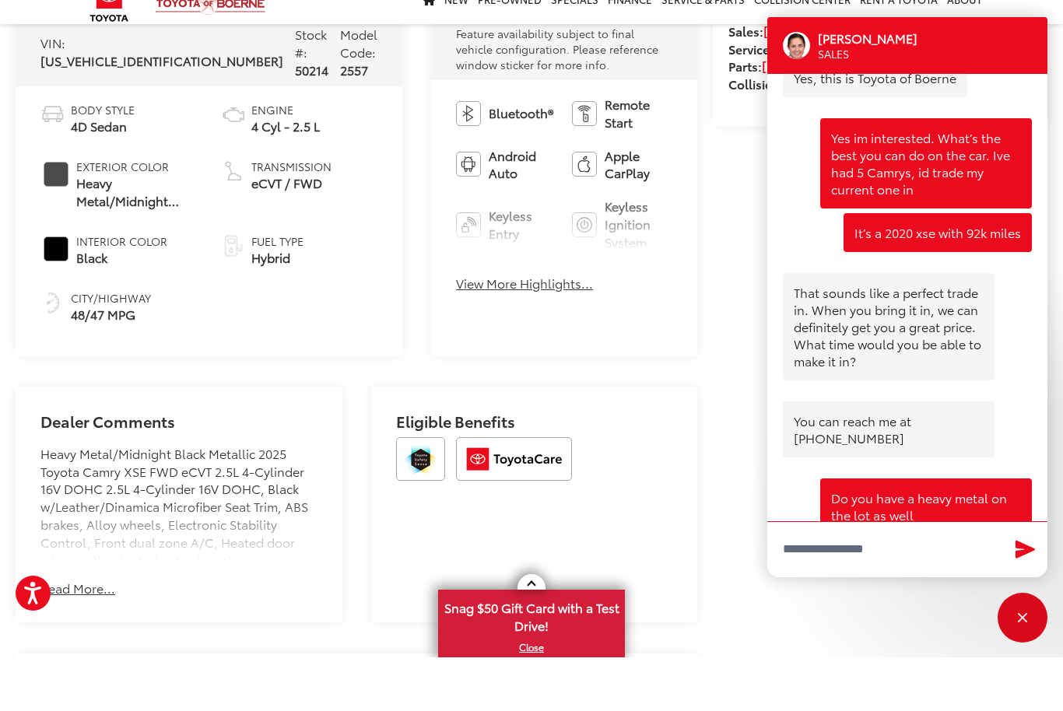
click at [667, 536] on div "Eligible Benefits" at bounding box center [534, 558] width 327 height 235
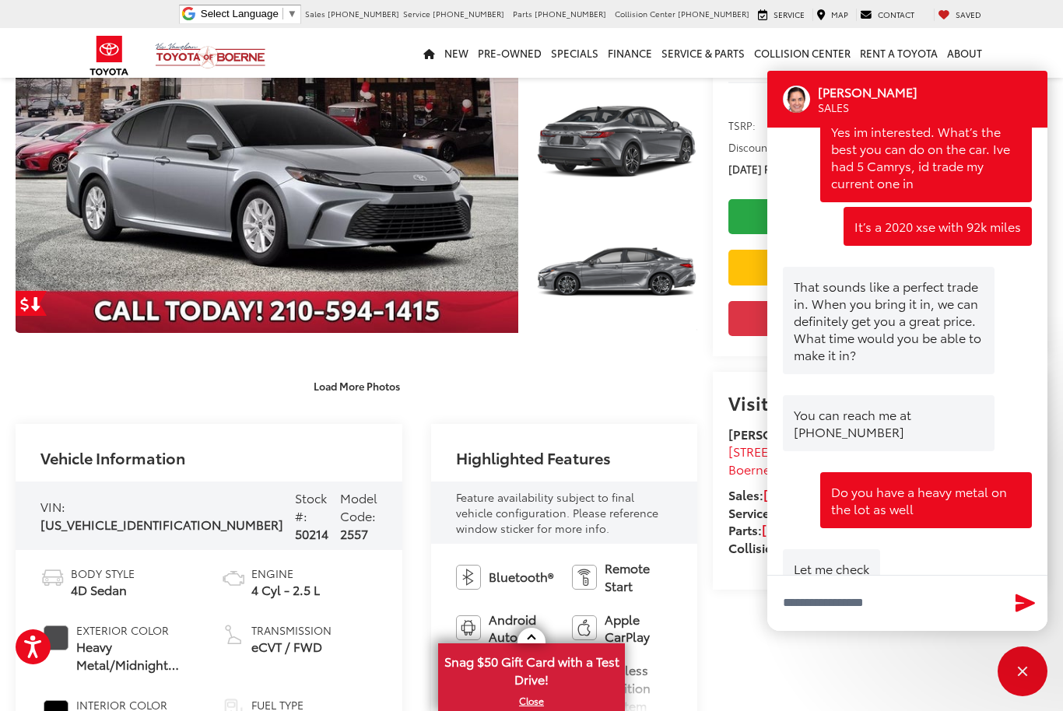
scroll to position [188, 0]
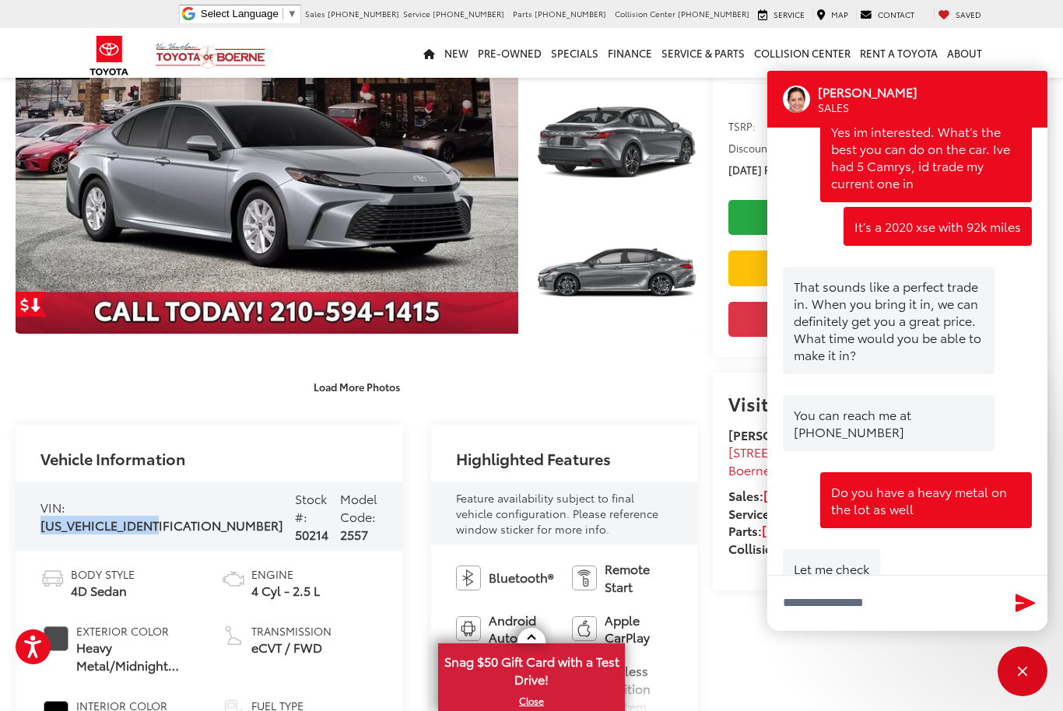
copy div "[US_VEHICLE_IDENTIFICATION_NUMBER]"
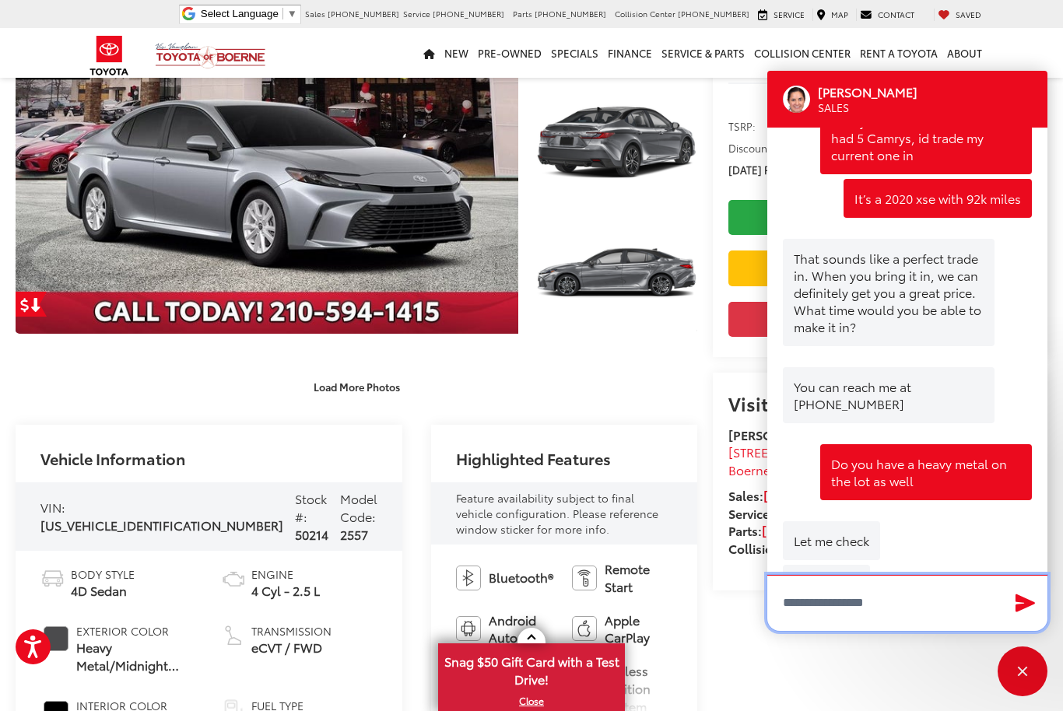
scroll to position [1438, 0]
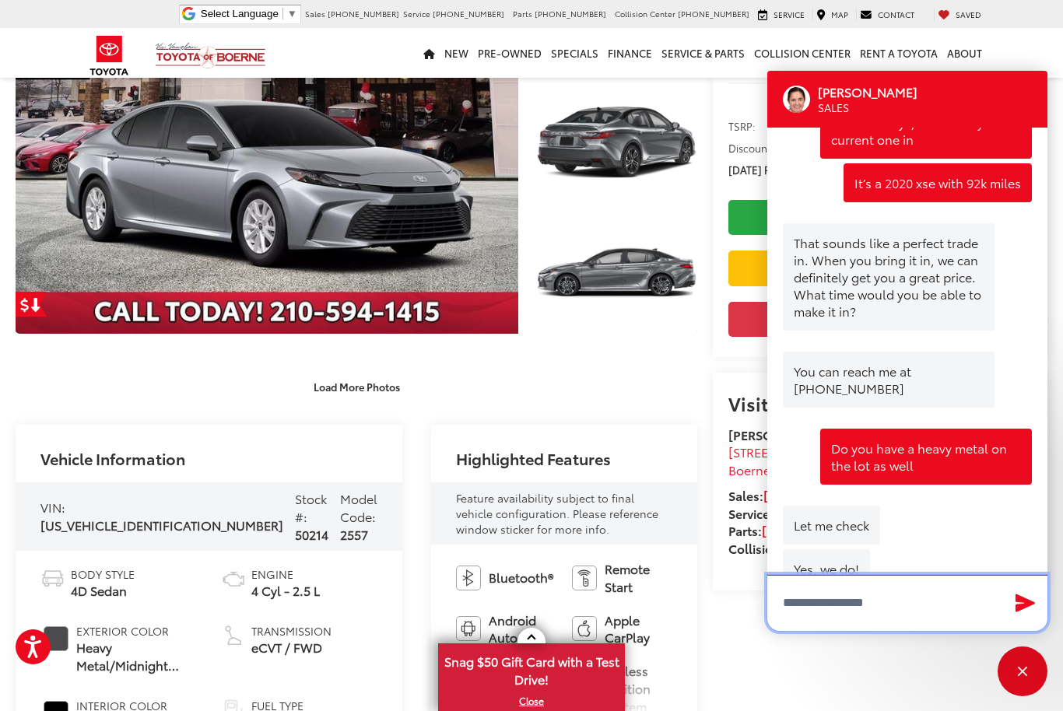
paste textarea "**********"
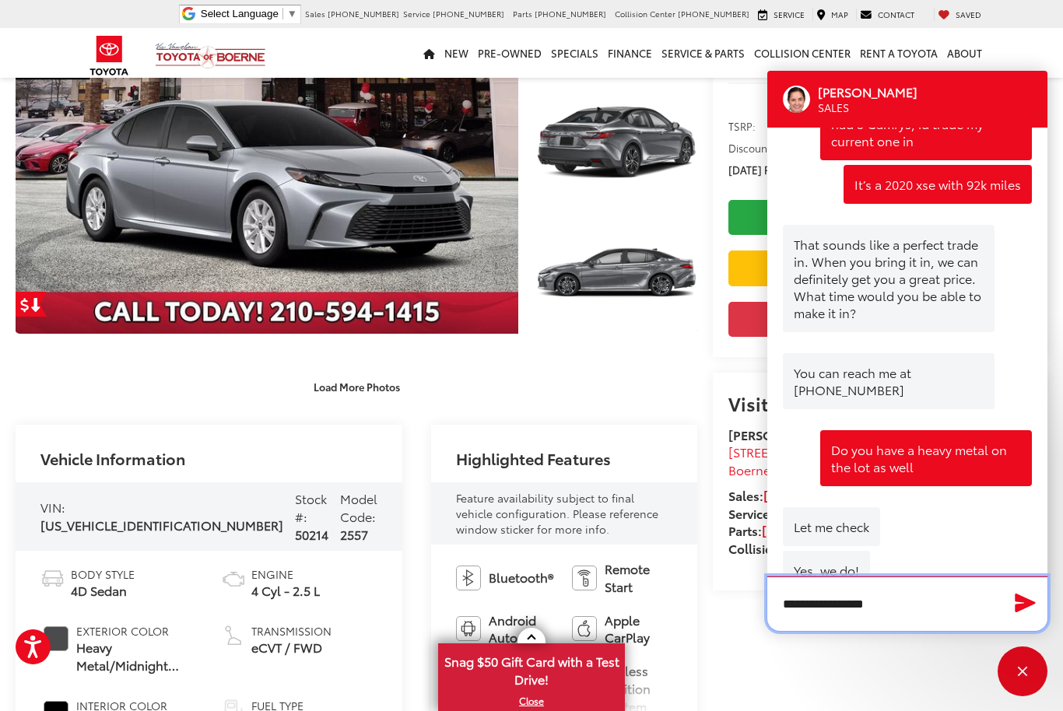
type textarea "**********"
click at [1030, 614] on icon "Send Message" at bounding box center [1025, 602] width 25 height 23
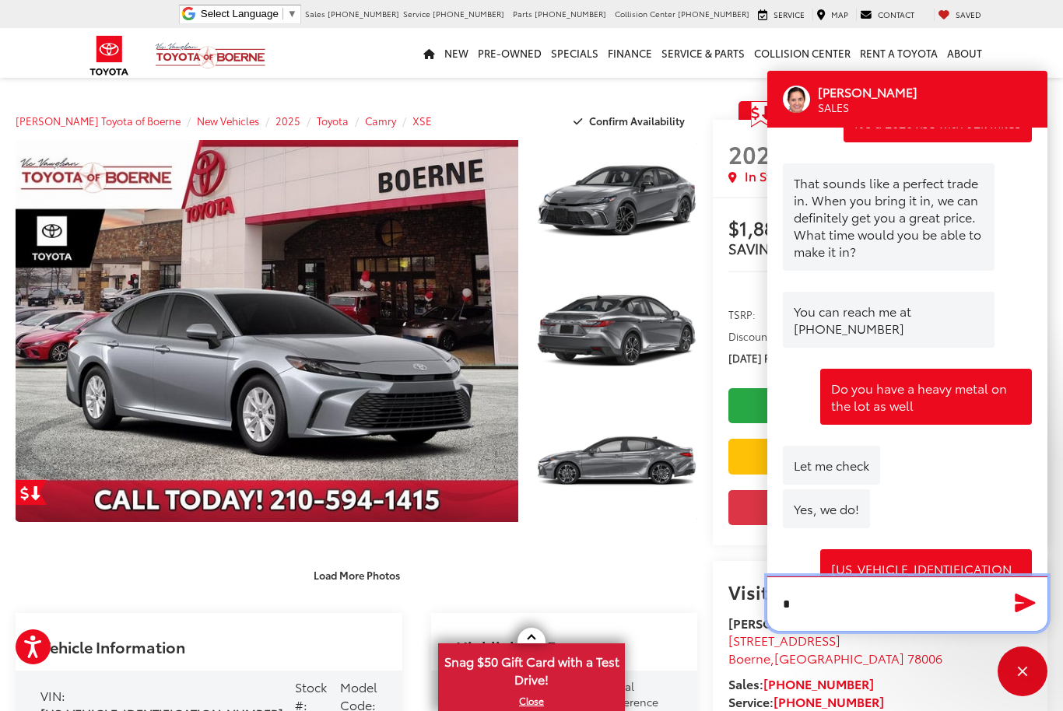
scroll to position [1496, 0]
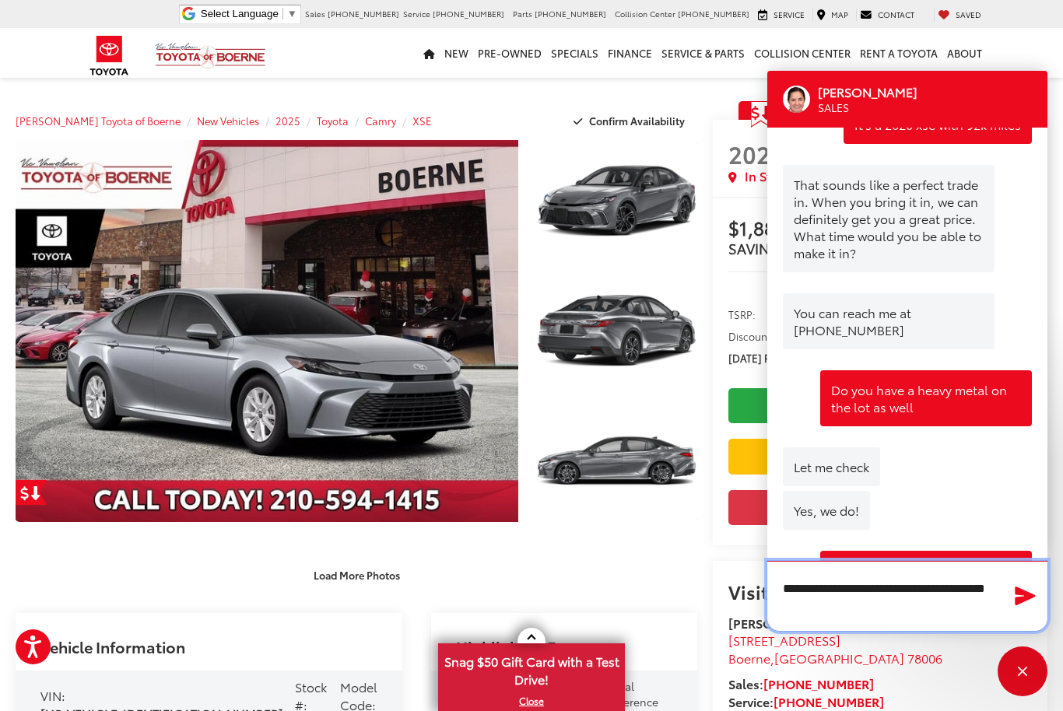
type textarea "**********"
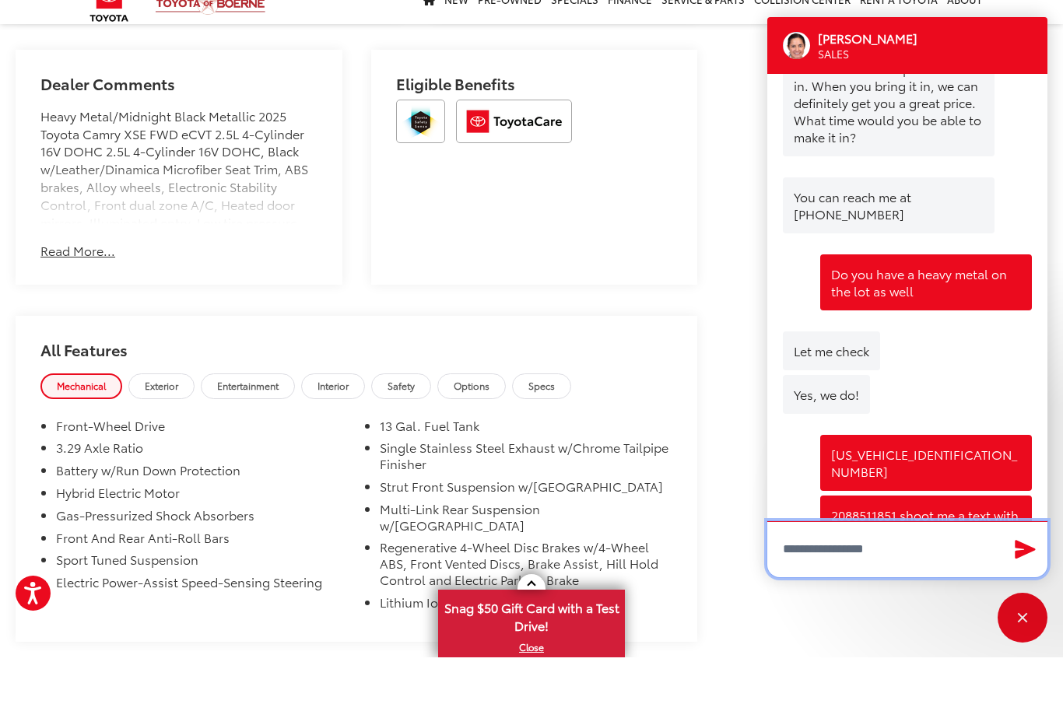
scroll to position [943, 0]
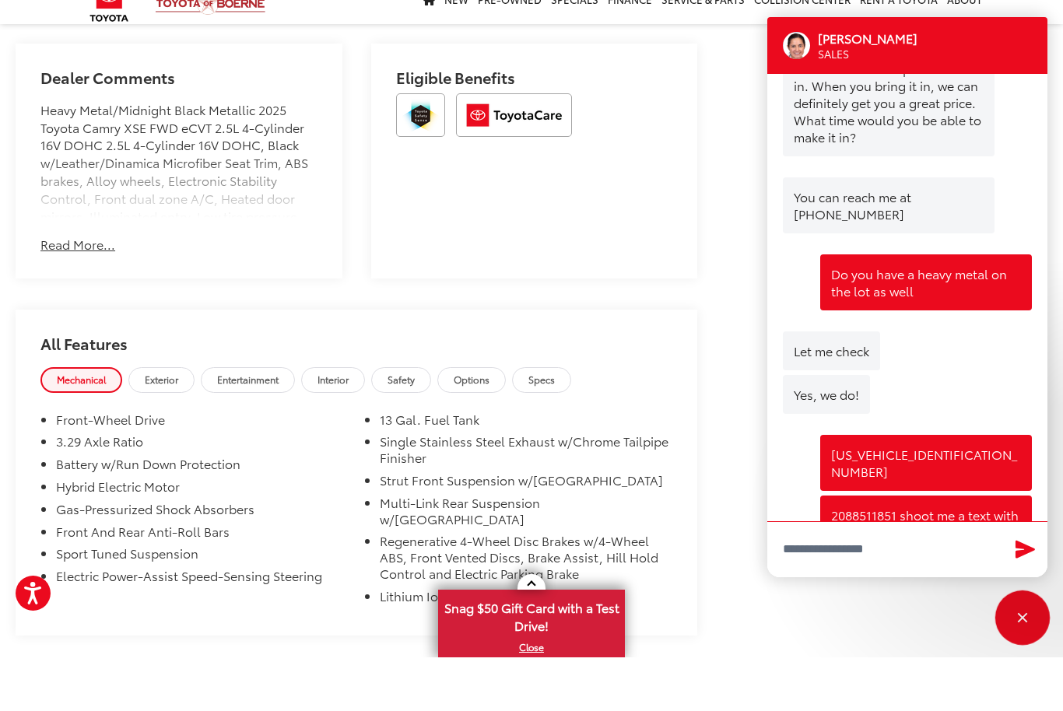
click at [1016, 660] on div "Close" at bounding box center [1022, 672] width 50 height 50
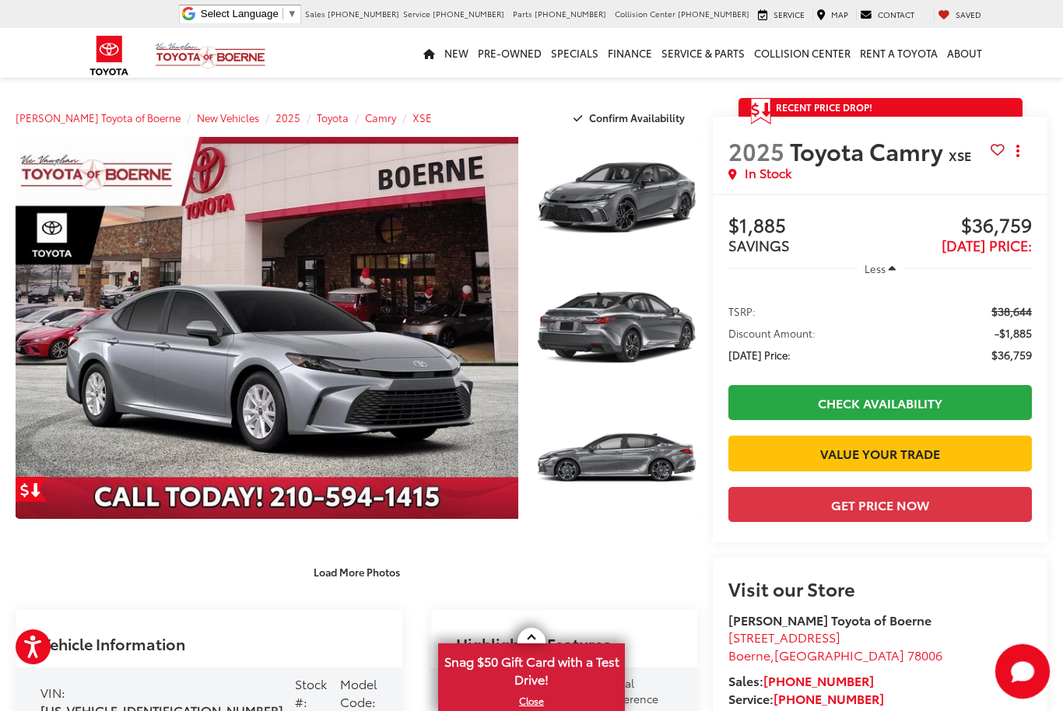
scroll to position [0, 0]
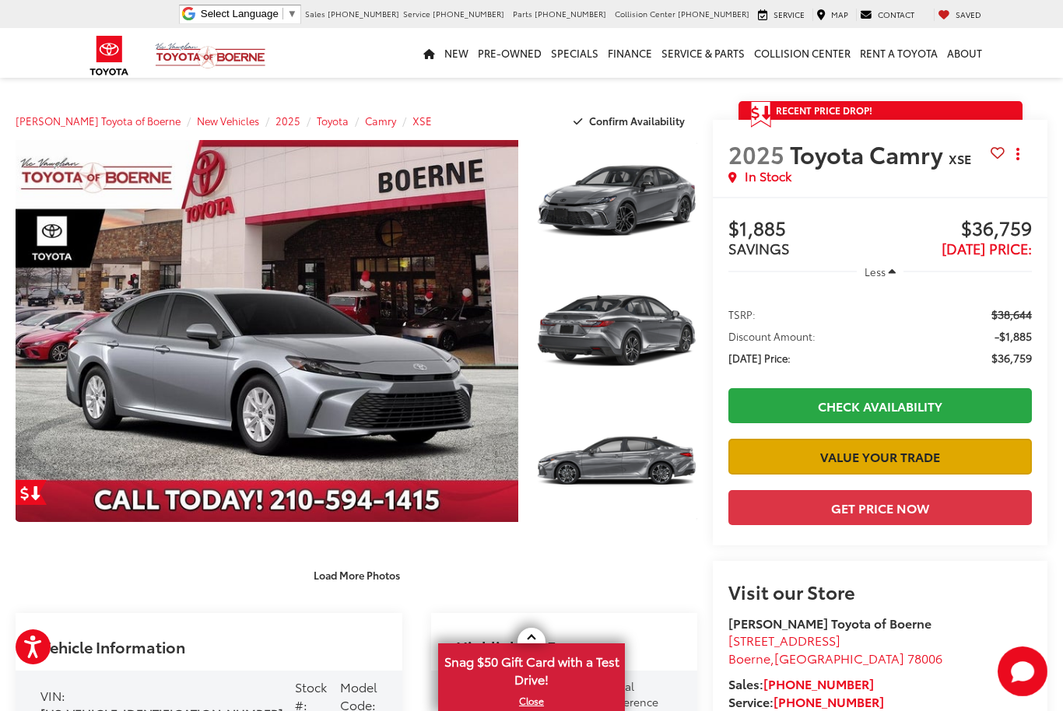
click at [883, 457] on link "Value Your Trade" at bounding box center [879, 456] width 303 height 35
